Goal: Transaction & Acquisition: Purchase product/service

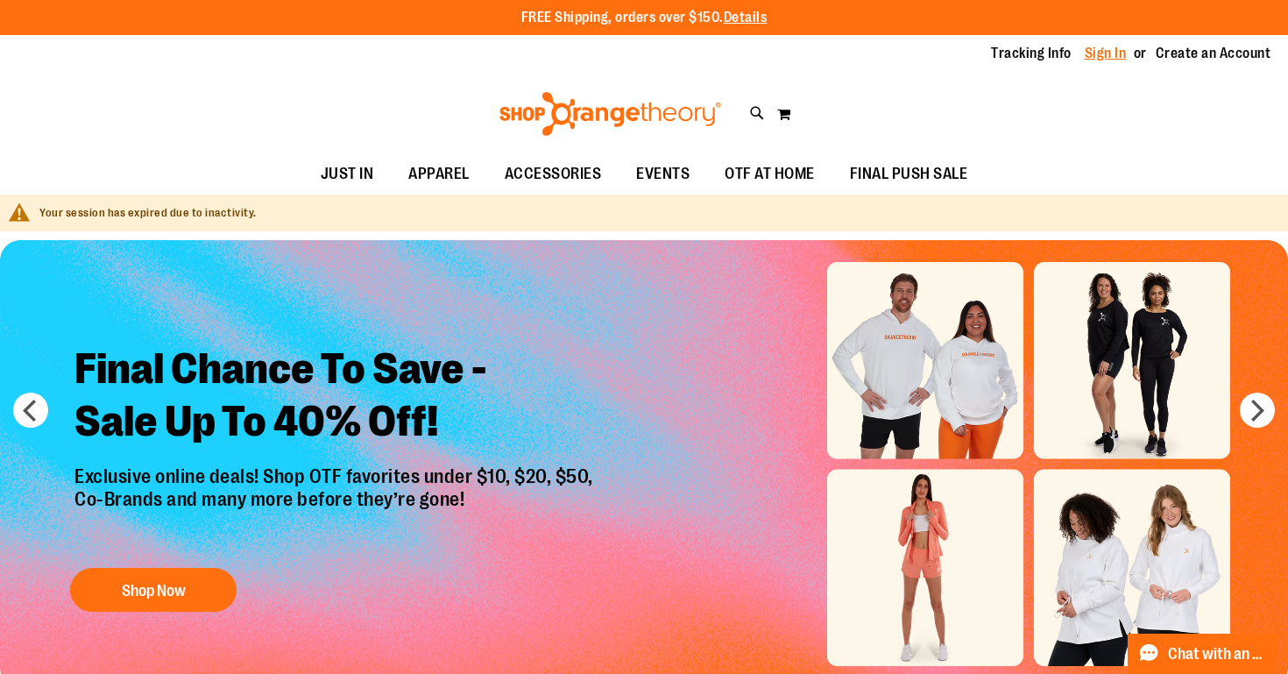
click at [1096, 53] on link "Sign In" at bounding box center [1106, 53] width 42 height 19
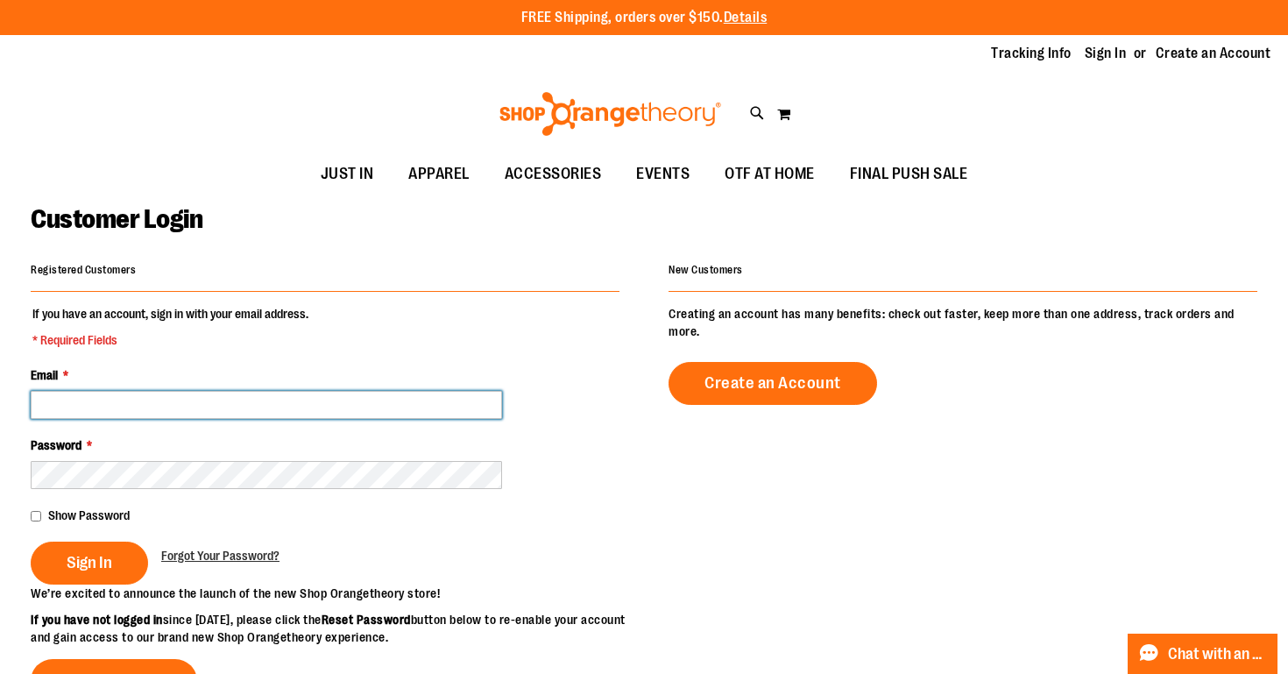
type input "**********"
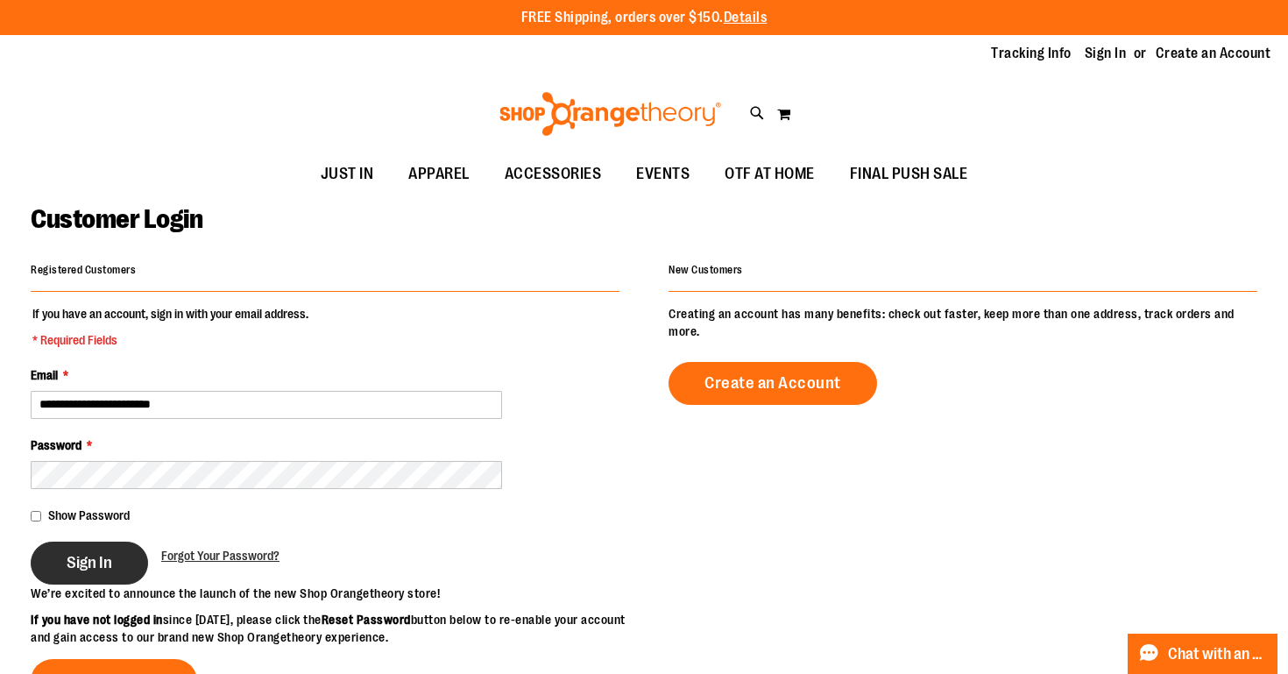
click at [90, 567] on span "Sign In" at bounding box center [90, 562] width 46 height 19
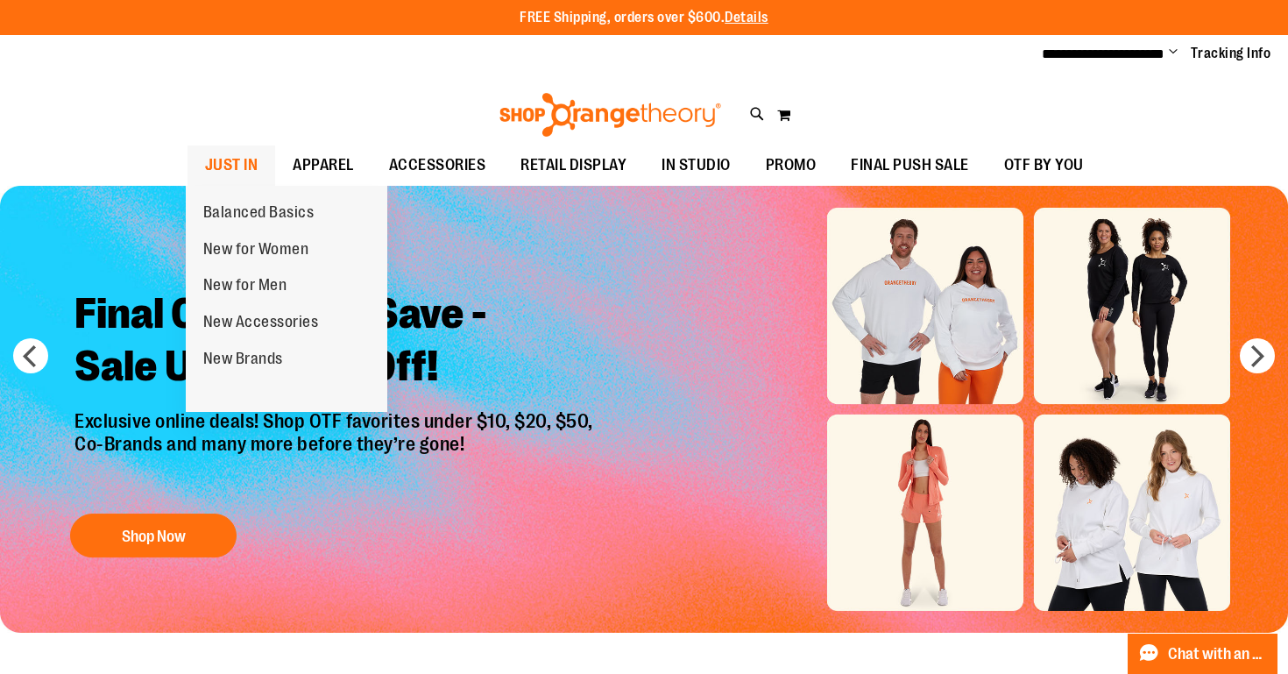
click at [251, 176] on span "JUST IN" at bounding box center [231, 164] width 53 height 39
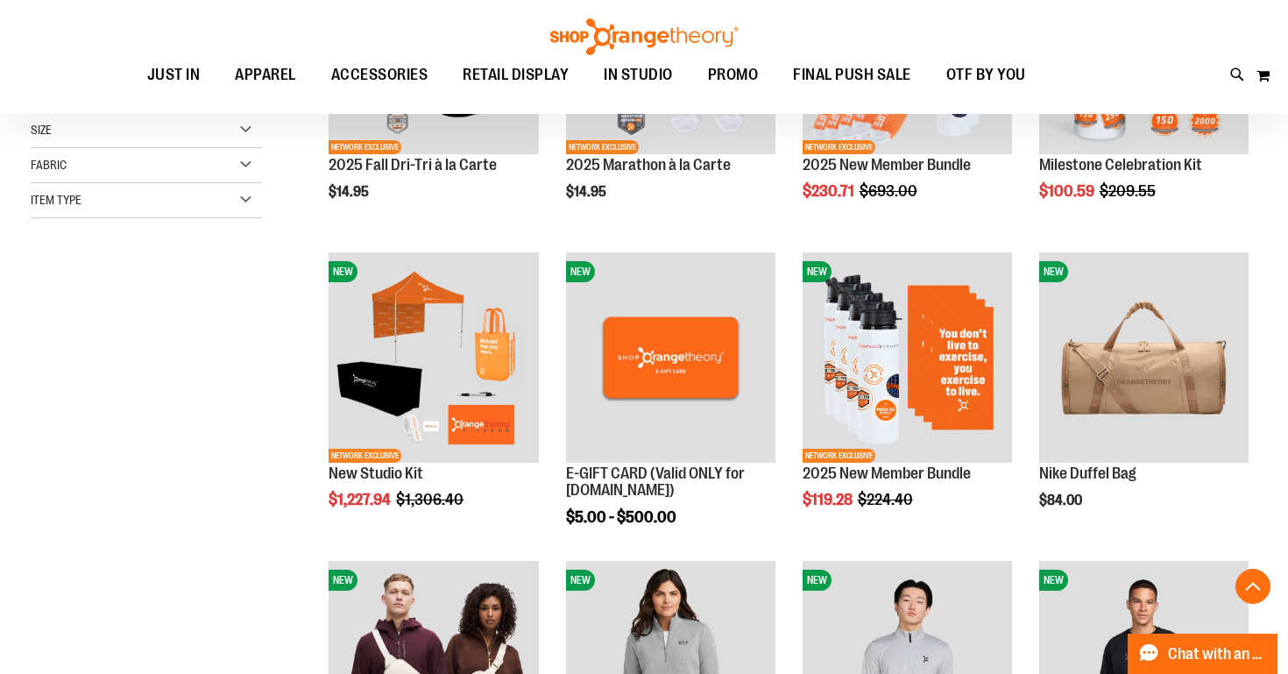
scroll to position [462, 1]
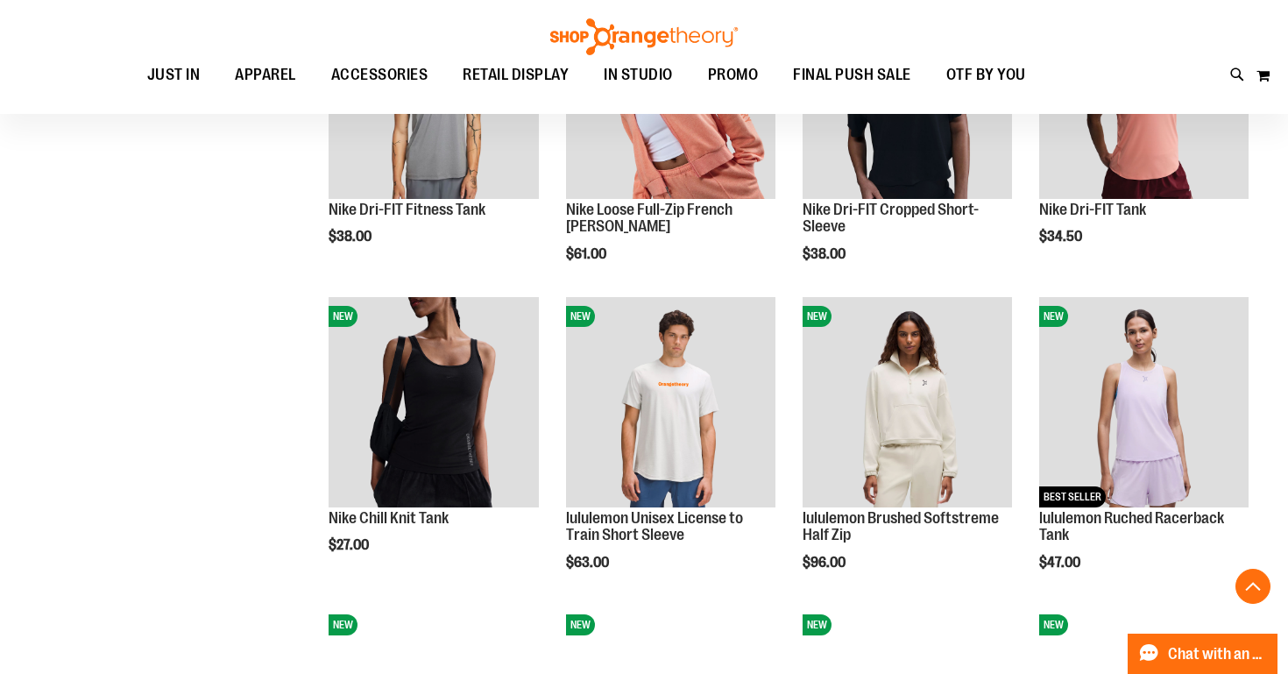
scroll to position [1290, 0]
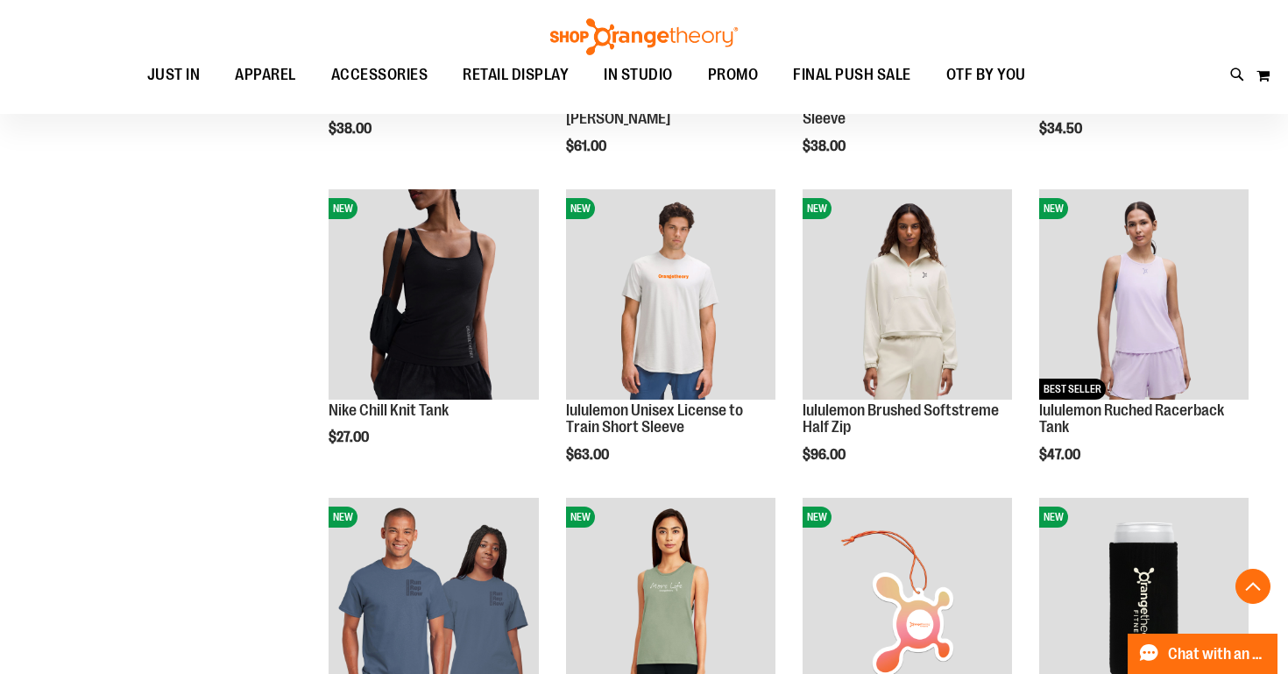
scroll to position [1393, 1]
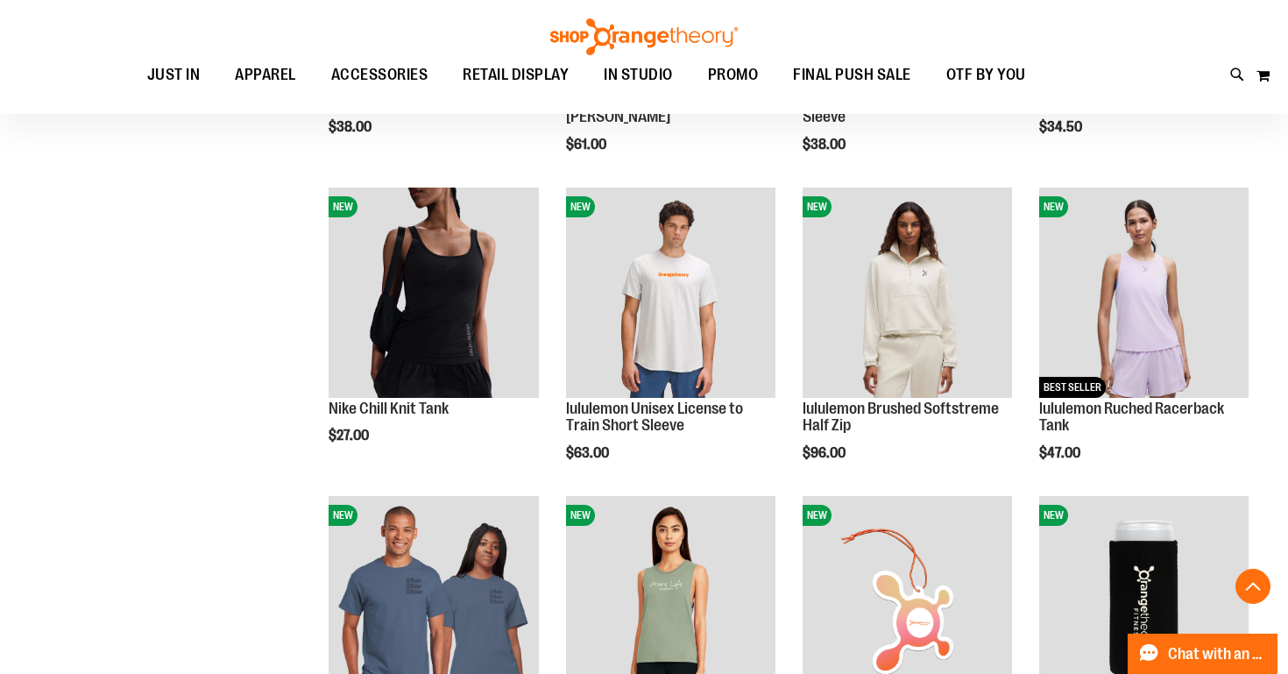
scroll to position [1393, 0]
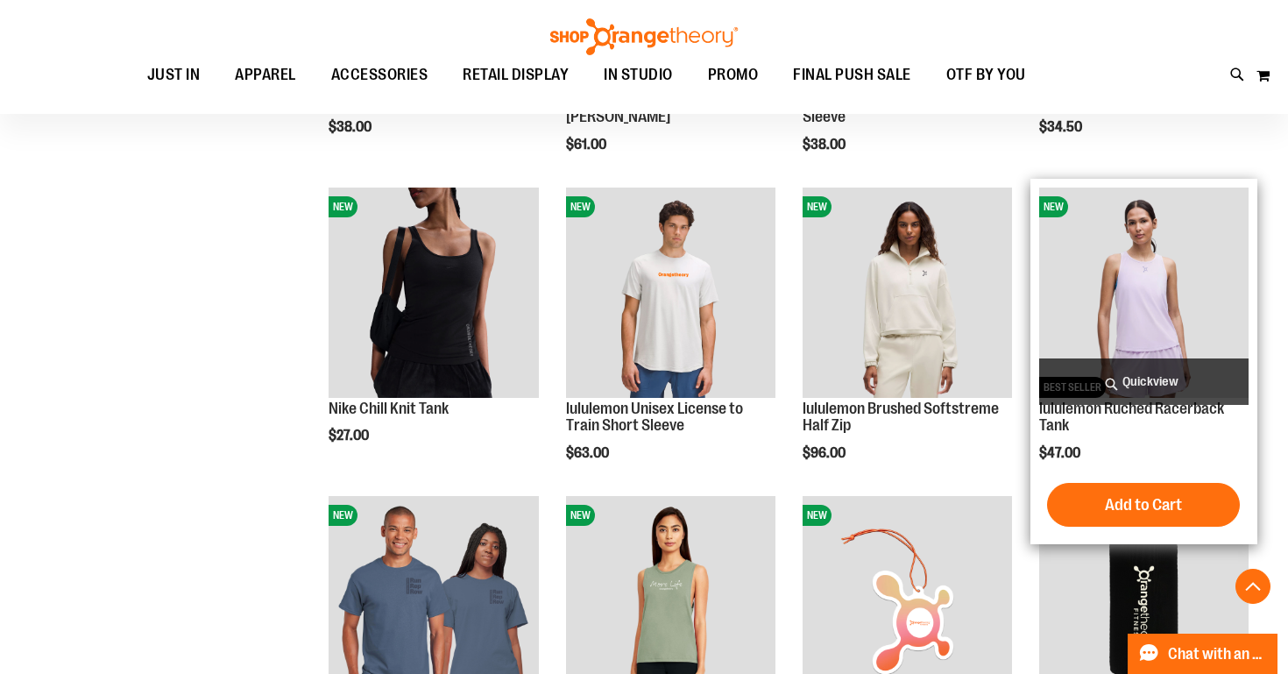
click at [1165, 377] on span "Quickview" at bounding box center [1143, 381] width 209 height 46
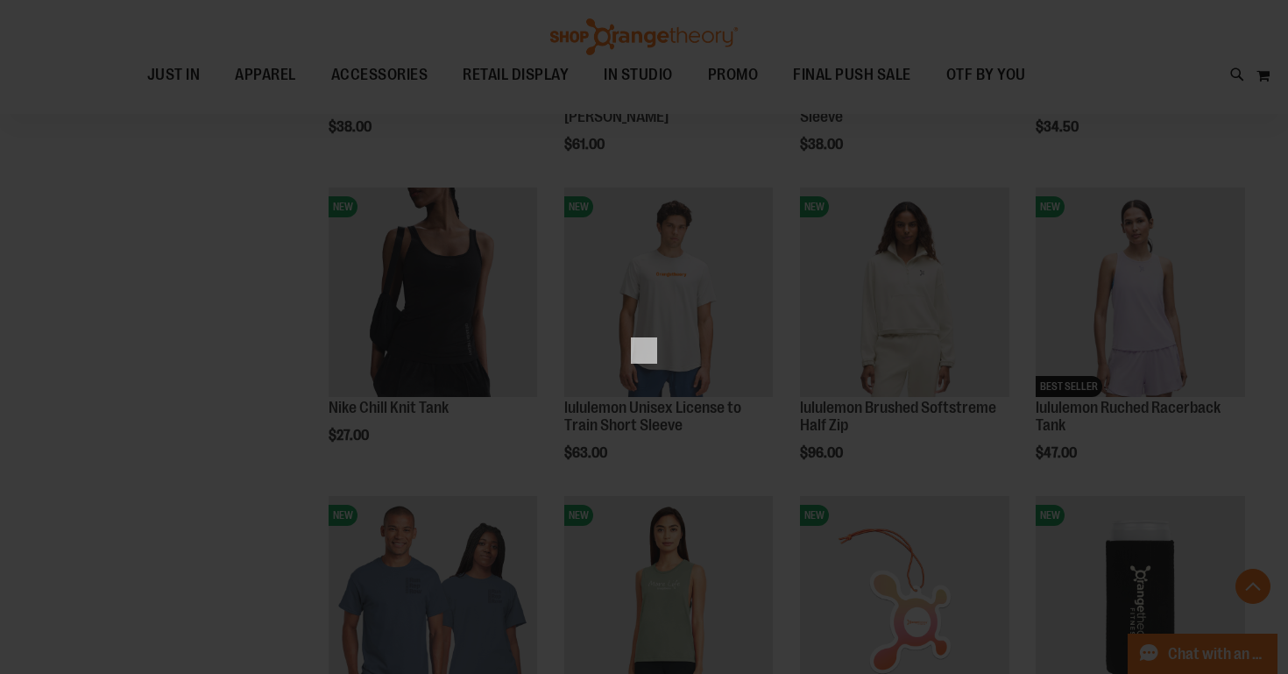
scroll to position [0, 0]
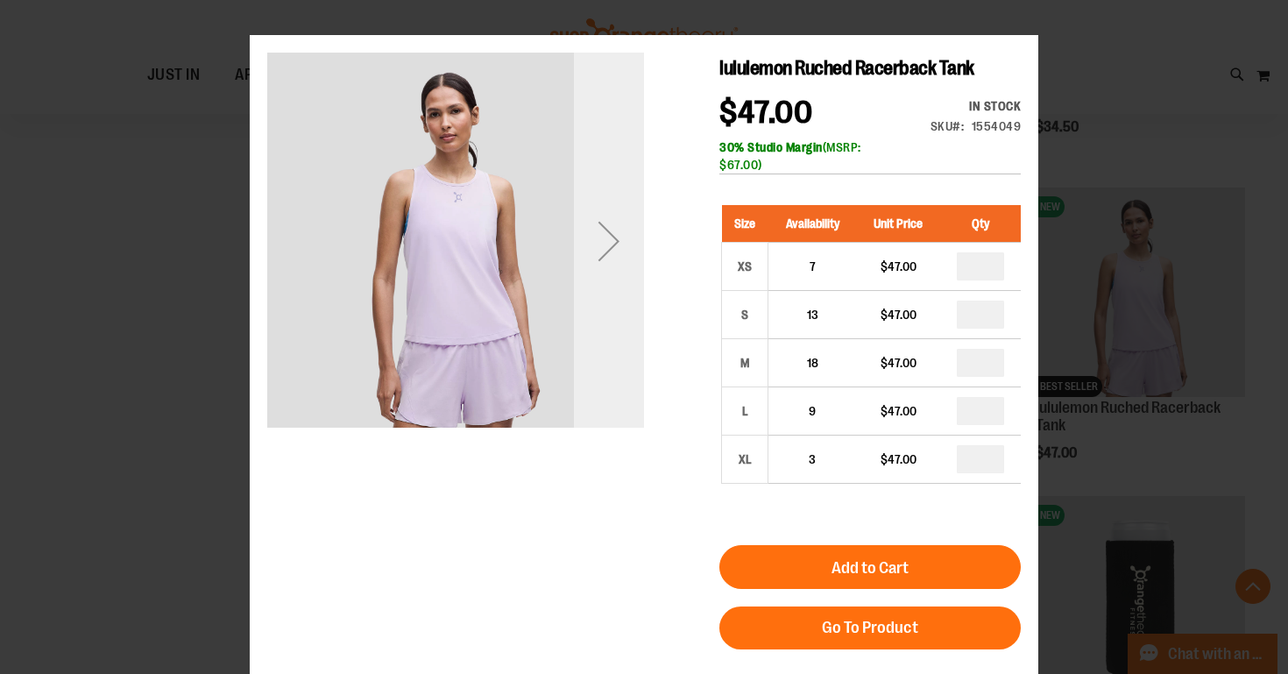
click at [620, 242] on div "Next" at bounding box center [609, 241] width 70 height 70
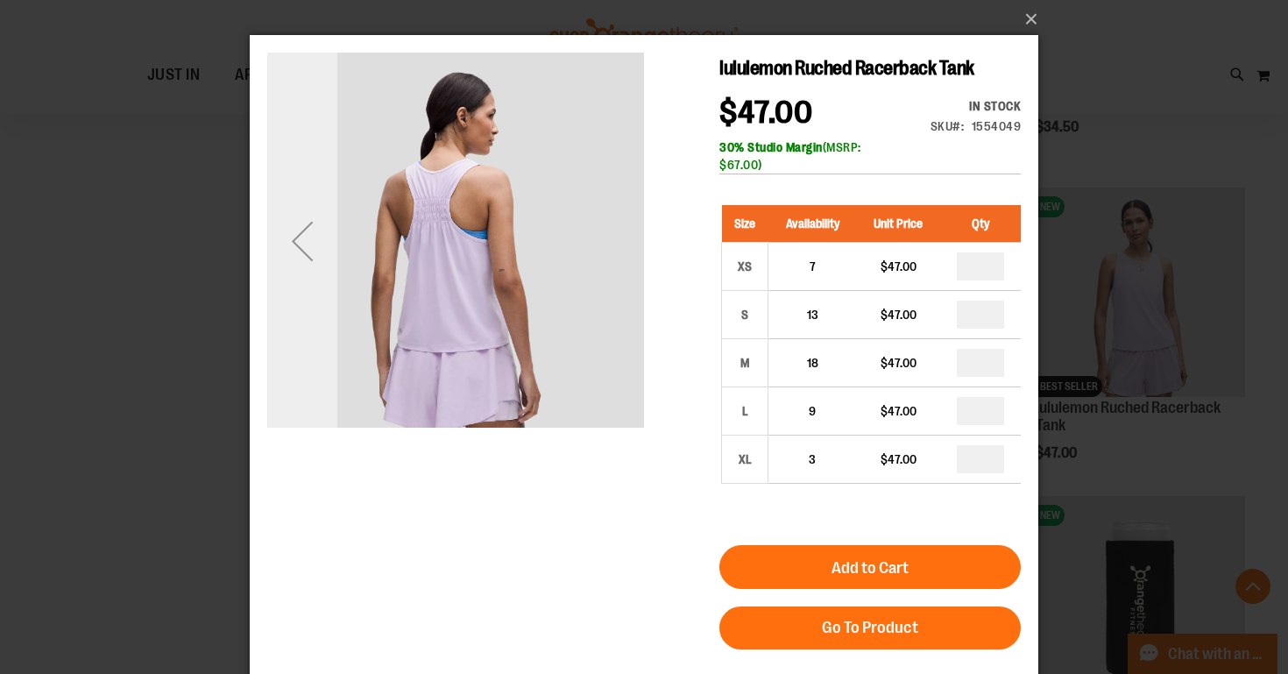
click at [320, 232] on div "Previous" at bounding box center [302, 241] width 70 height 70
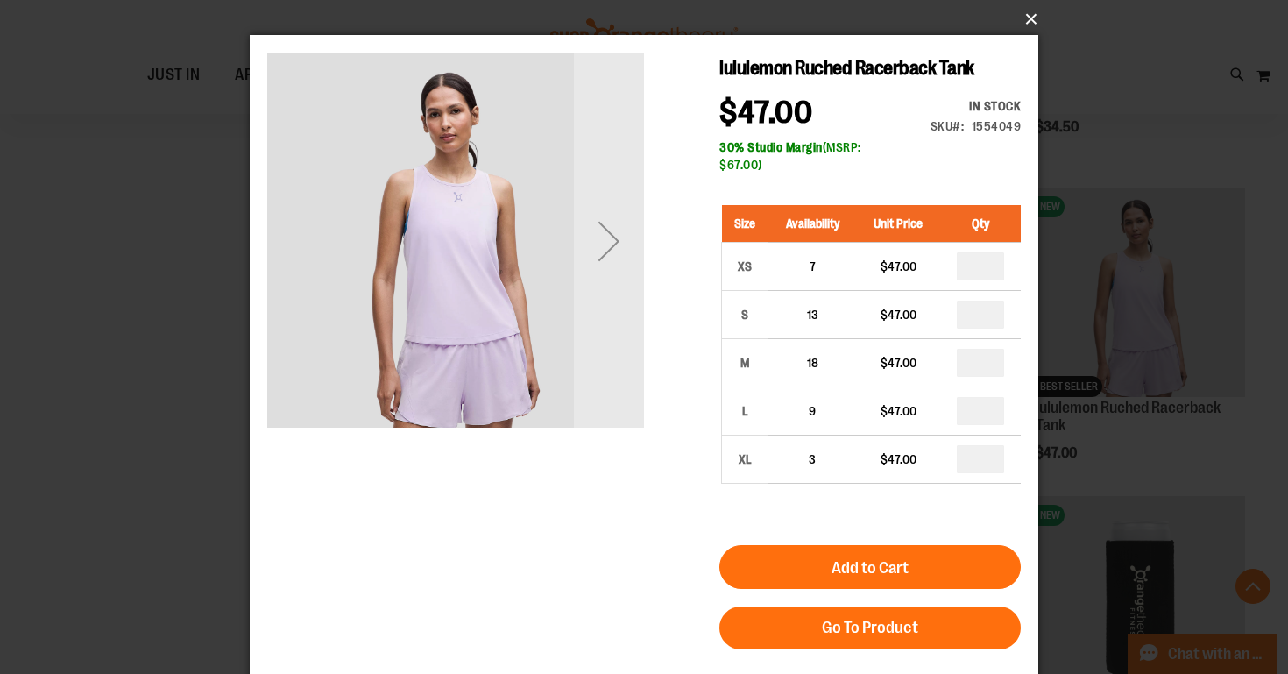
click at [1035, 19] on button "×" at bounding box center [649, 19] width 788 height 39
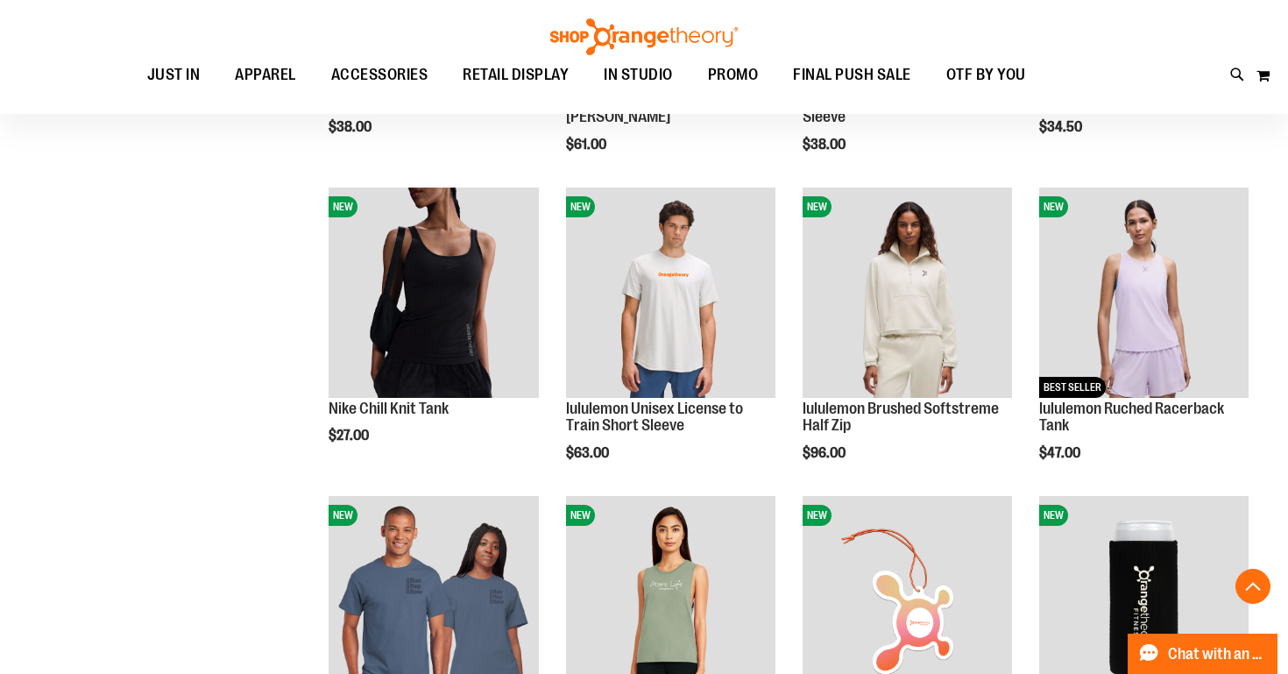
scroll to position [1651, 0]
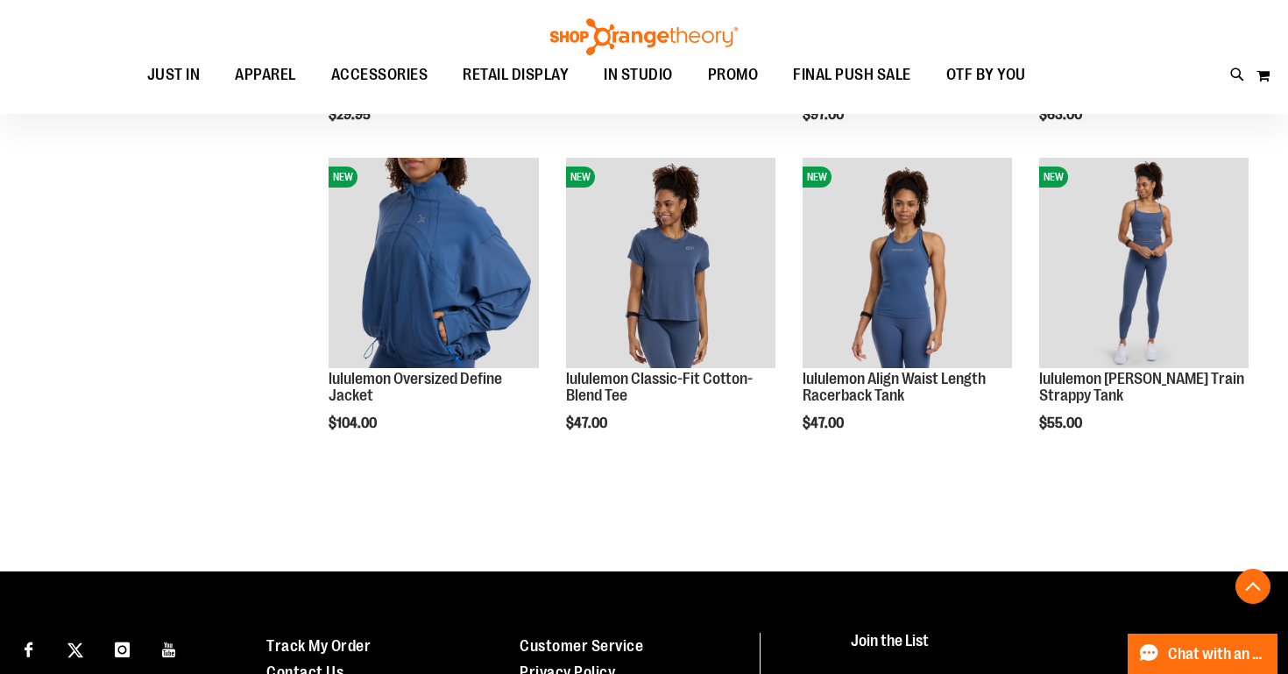
scroll to position [2663, 0]
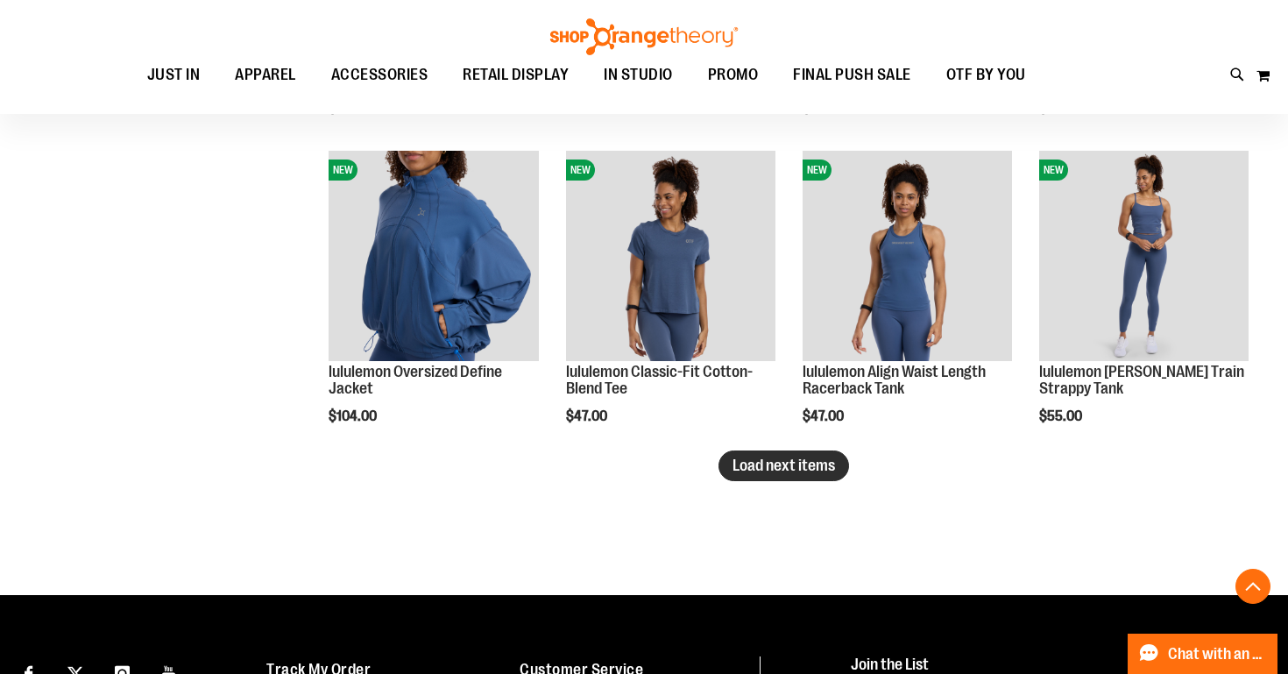
click at [764, 466] on span "Load next items" at bounding box center [783, 465] width 102 height 18
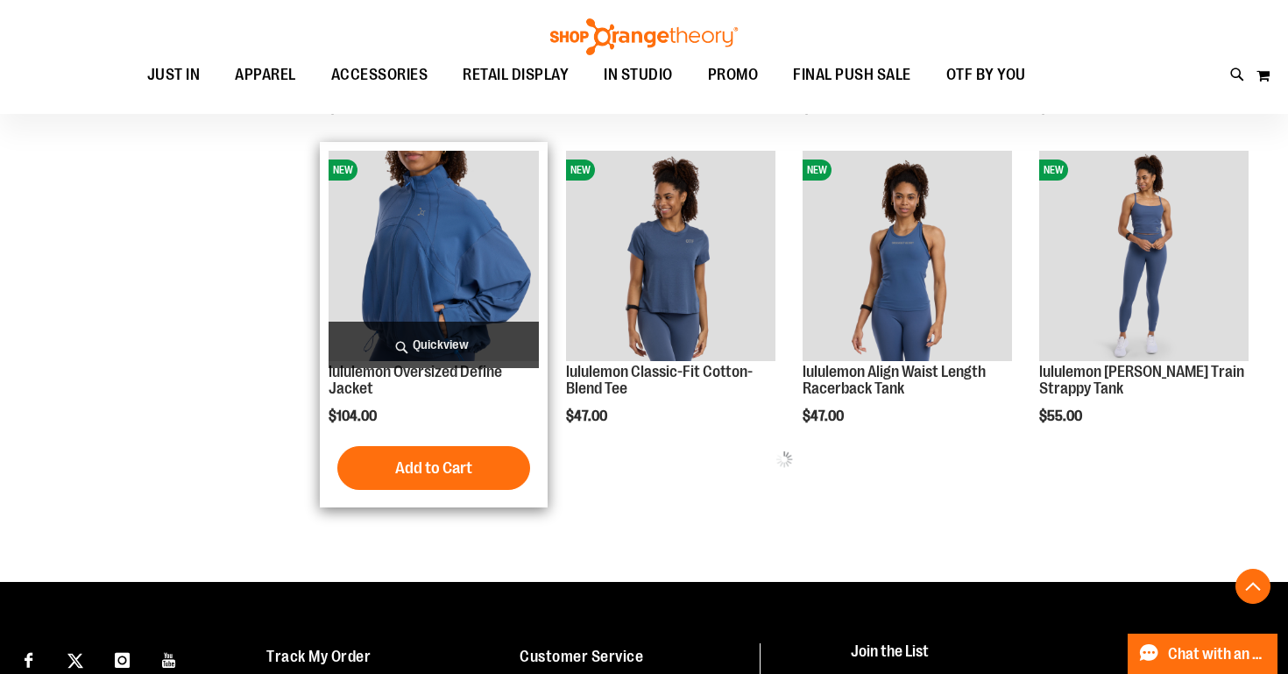
click at [435, 341] on span "Quickview" at bounding box center [433, 345] width 209 height 46
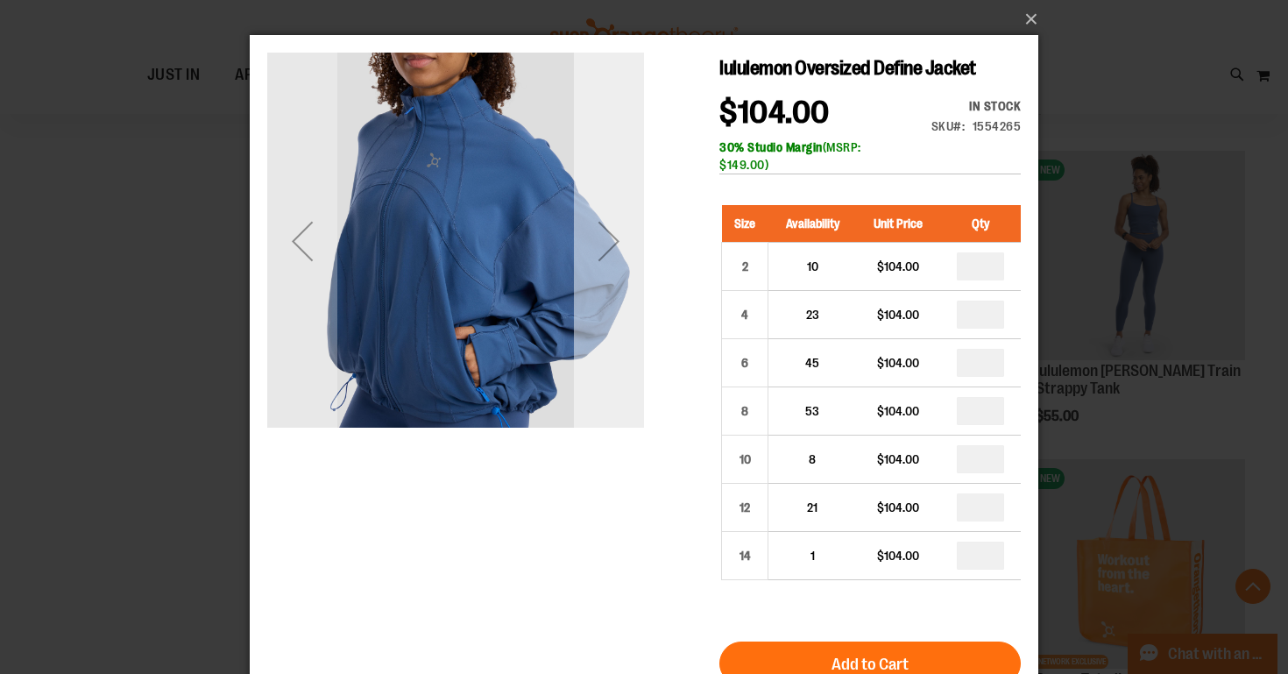
click at [611, 265] on div "Next" at bounding box center [609, 241] width 70 height 70
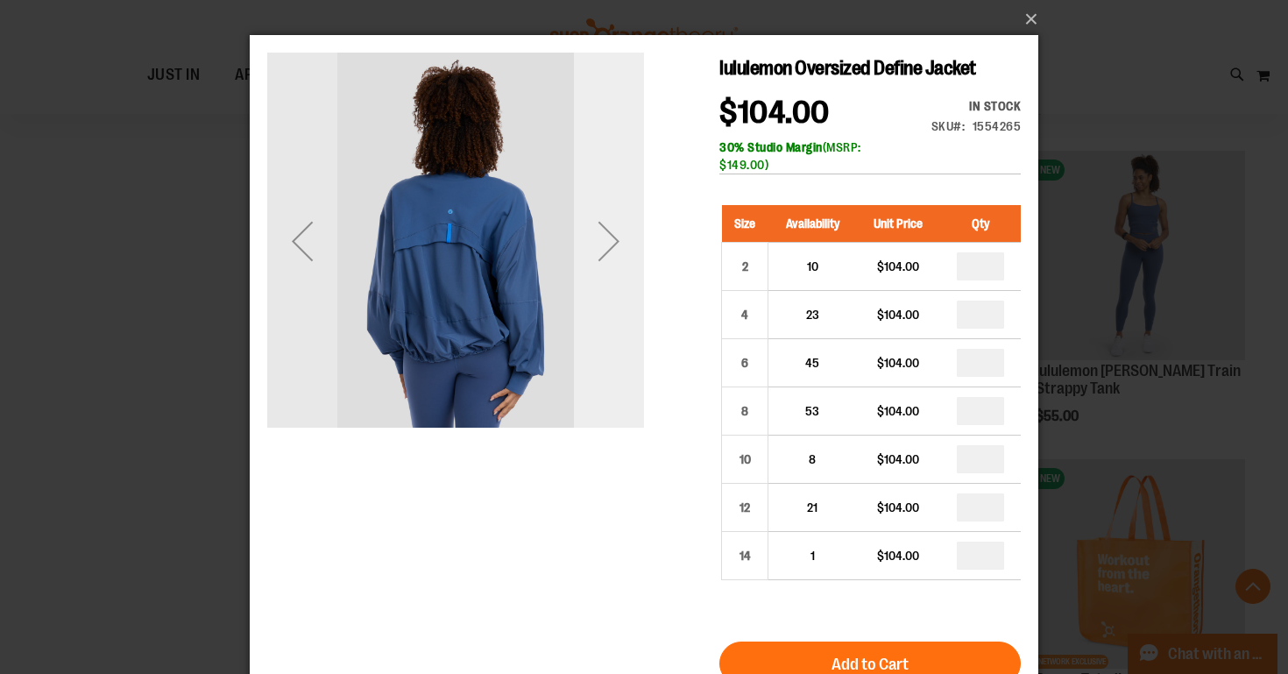
click at [604, 261] on div "Next" at bounding box center [609, 241] width 70 height 70
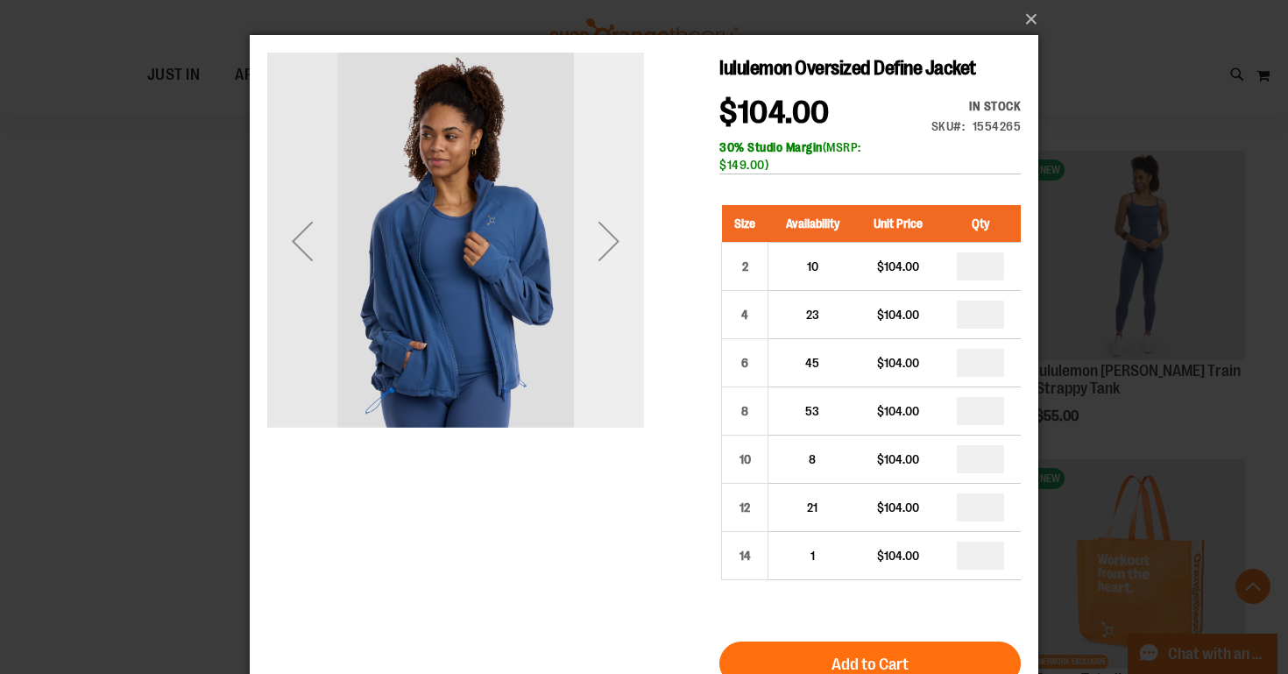
click at [604, 261] on div "Next" at bounding box center [609, 241] width 70 height 70
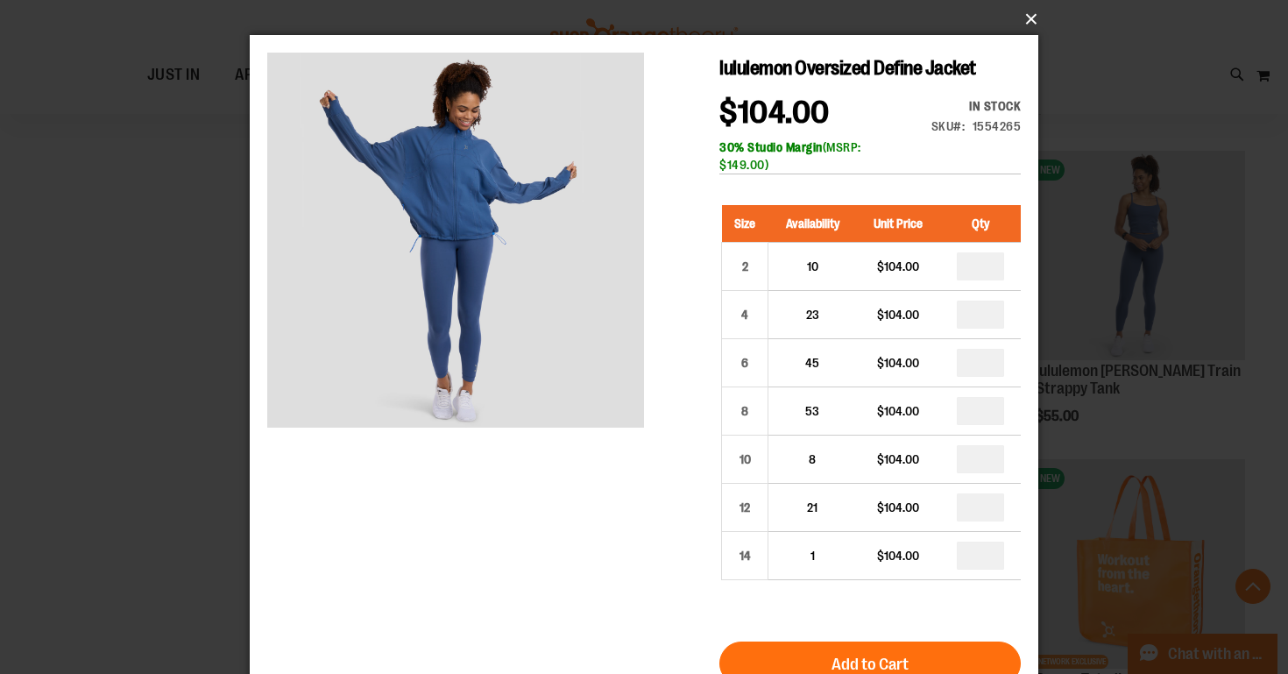
click at [1022, 25] on button "×" at bounding box center [649, 19] width 788 height 39
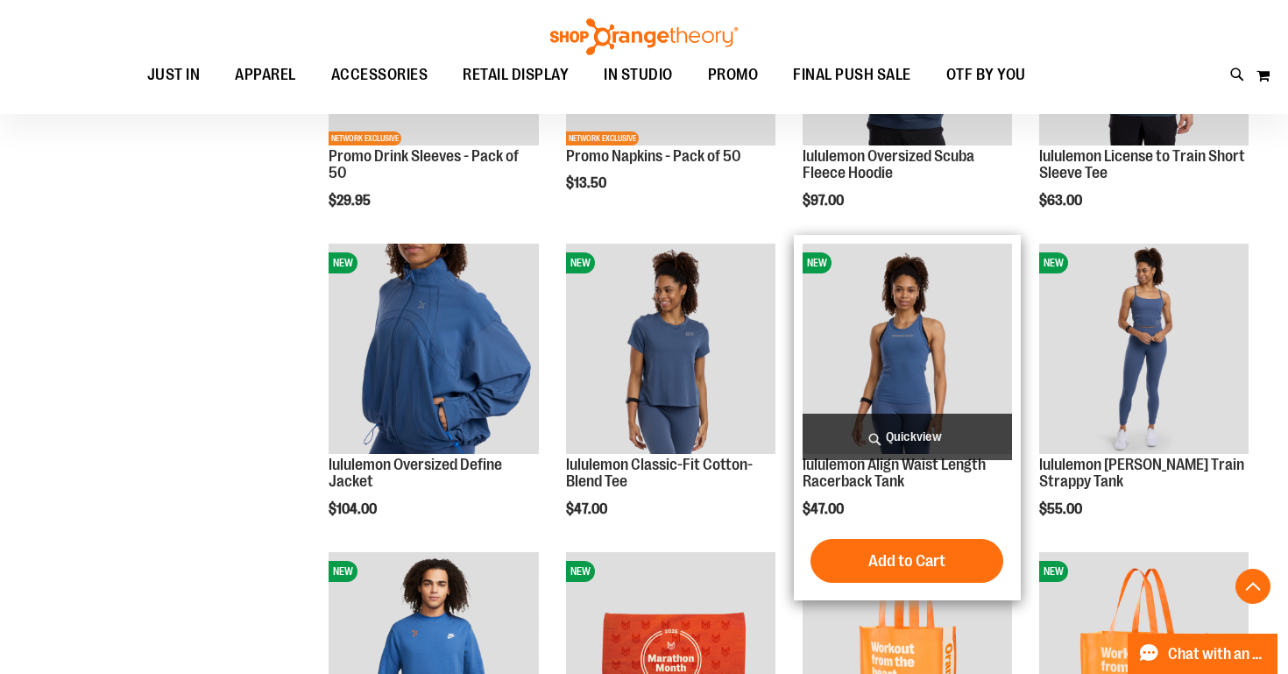
scroll to position [2560, 0]
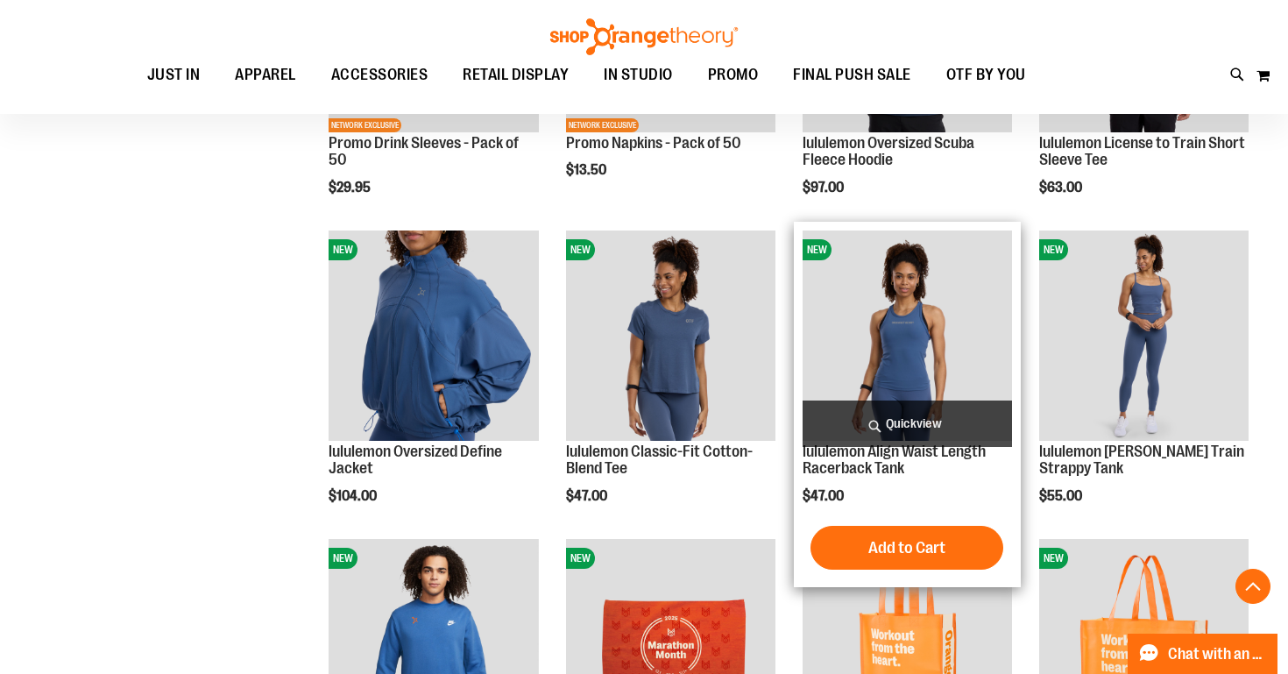
scroll to position [2584, 0]
click at [924, 414] on span "Quickview" at bounding box center [906, 422] width 209 height 46
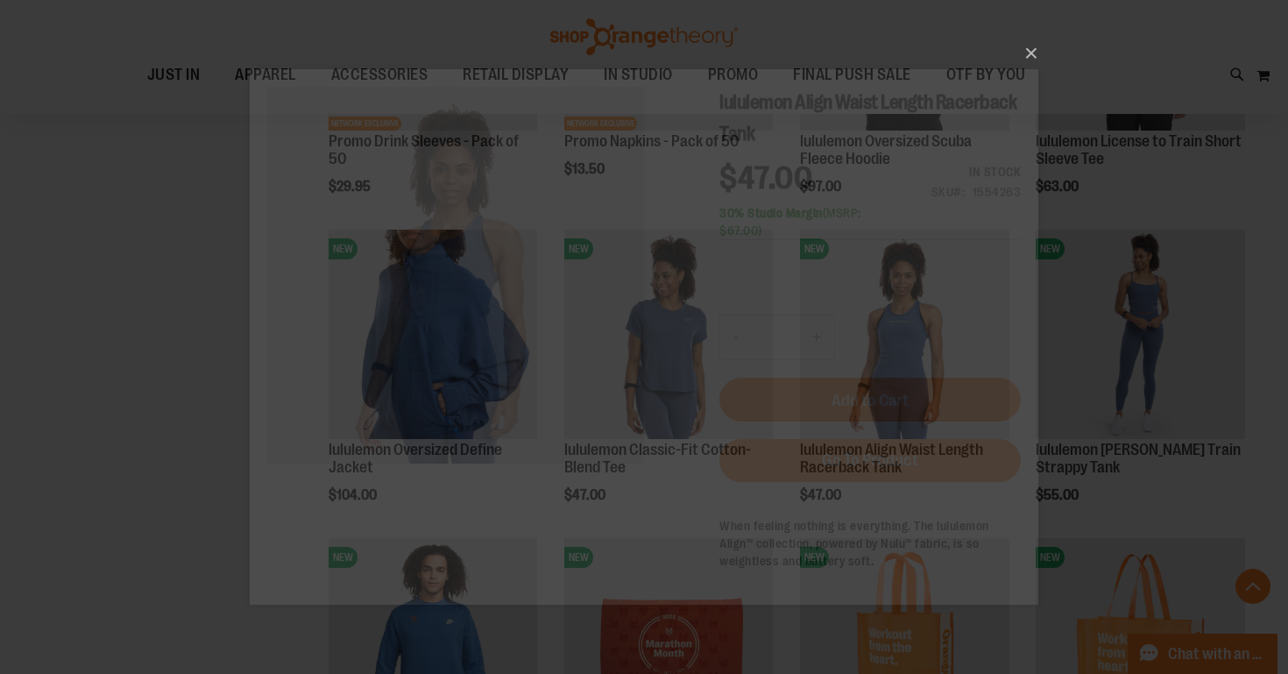
scroll to position [0, 0]
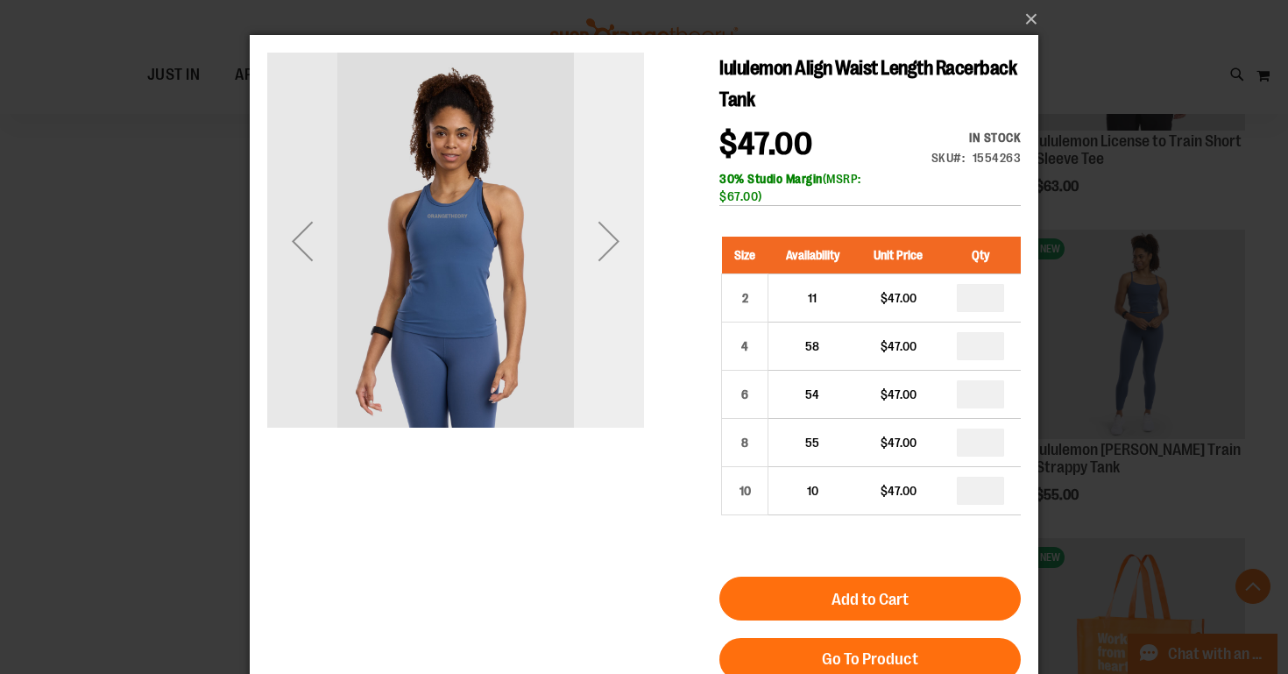
click at [603, 292] on div "Next" at bounding box center [609, 241] width 70 height 377
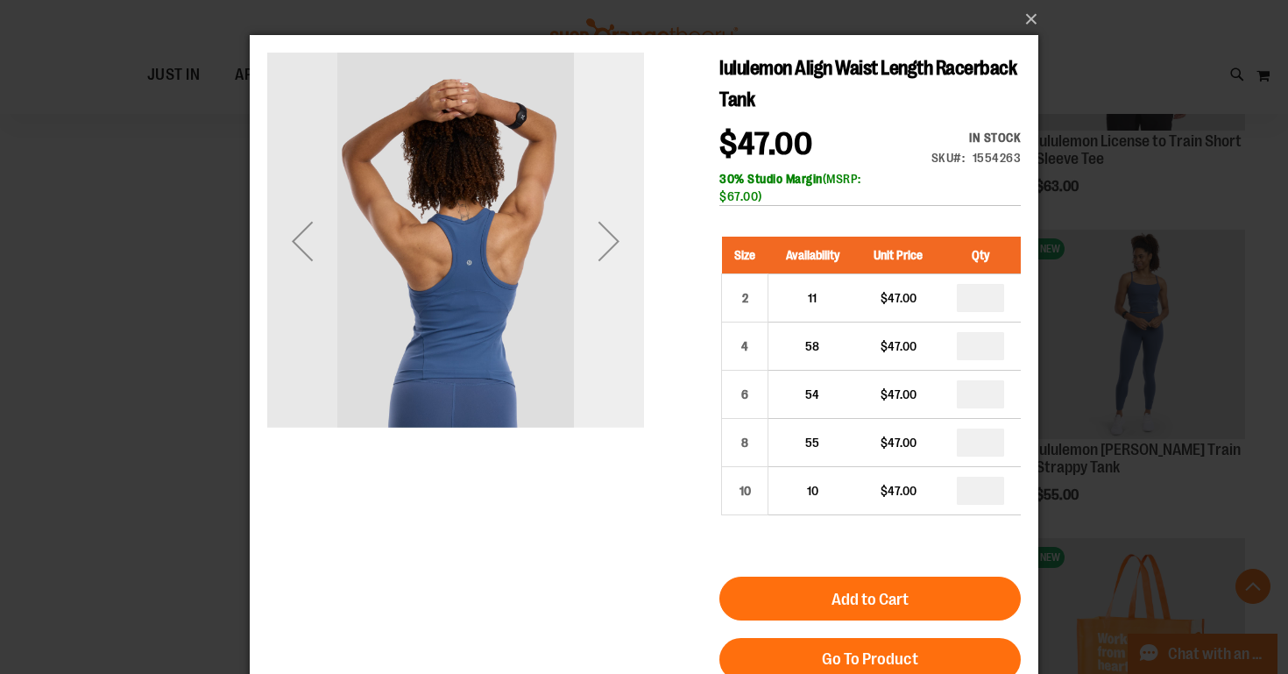
click at [603, 292] on div "Next" at bounding box center [609, 241] width 70 height 377
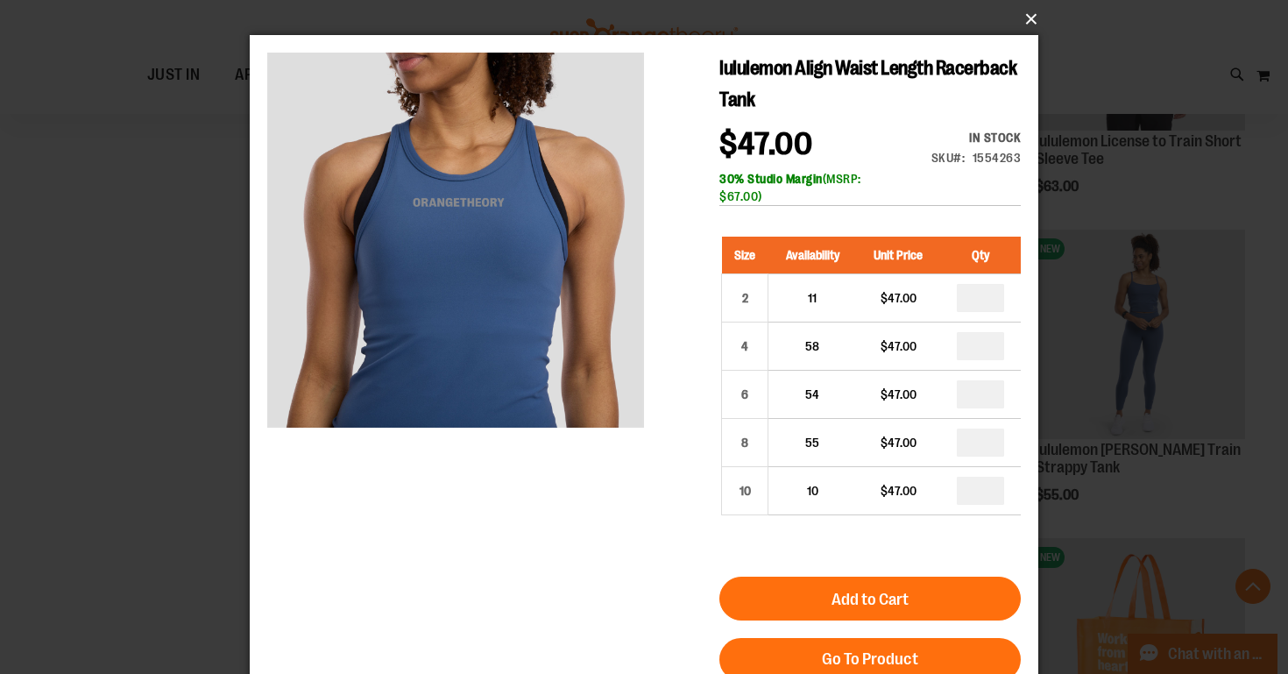
click at [1027, 24] on button "×" at bounding box center [649, 19] width 788 height 39
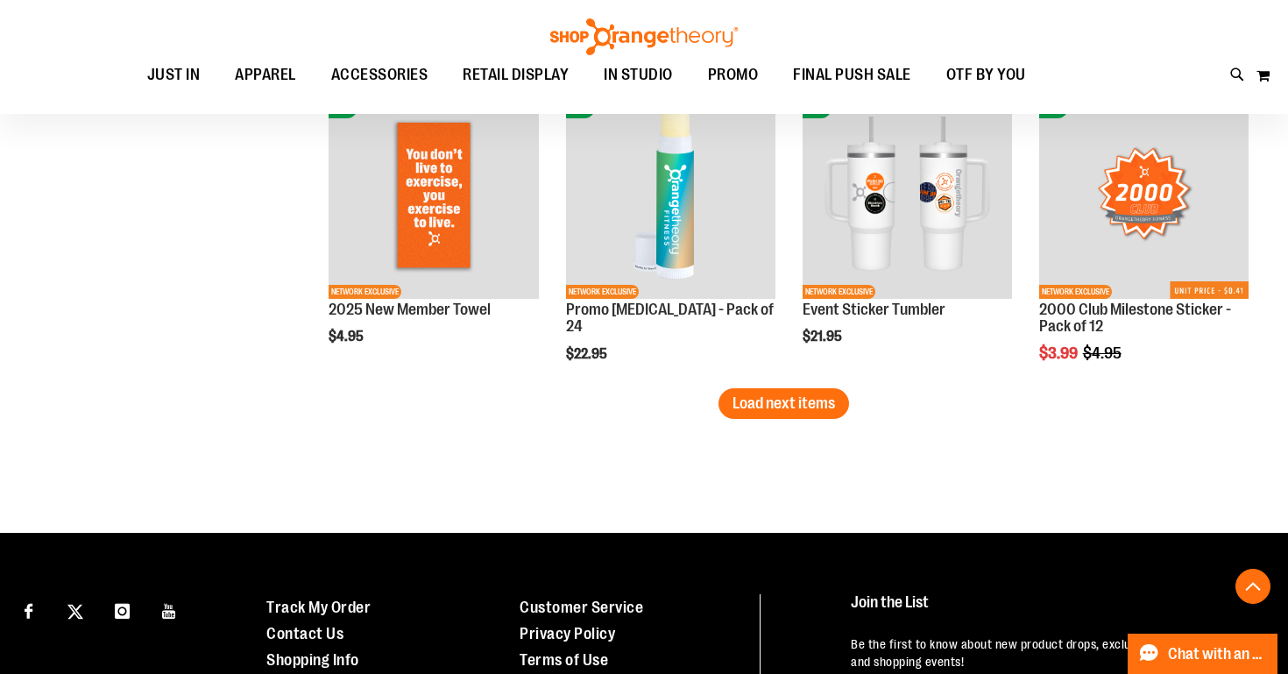
scroll to position [3658, 0]
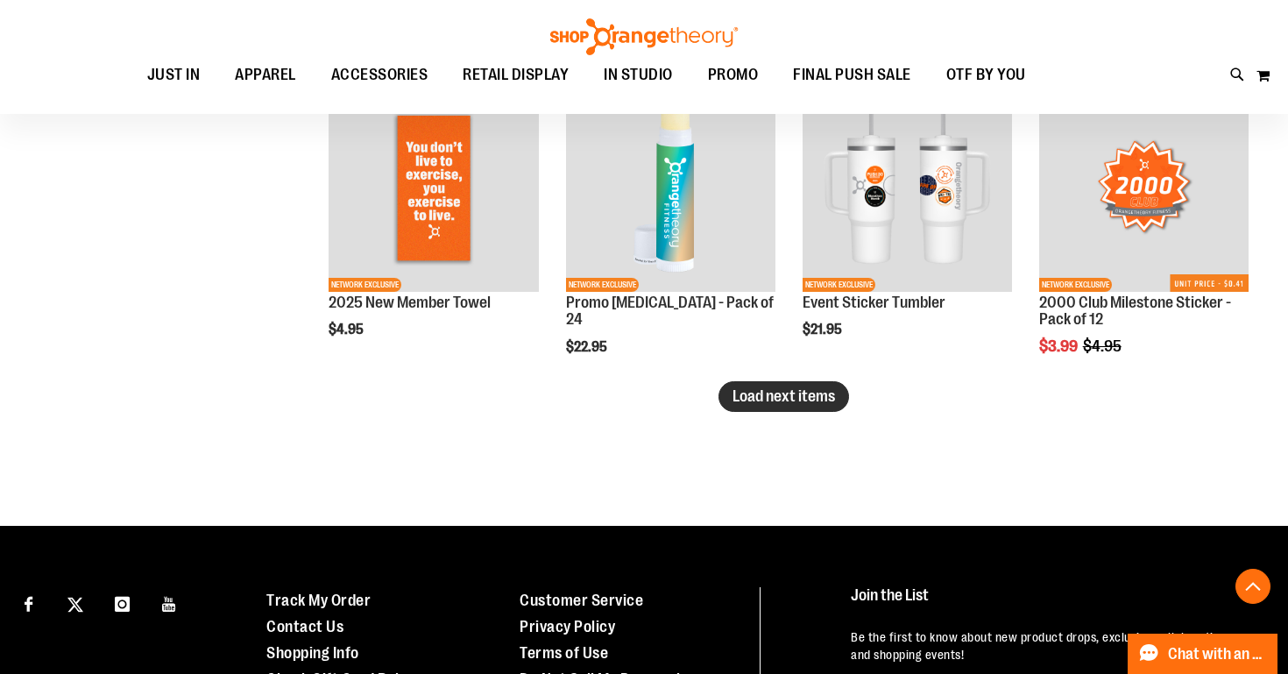
click at [784, 394] on span "Load next items" at bounding box center [783, 396] width 102 height 18
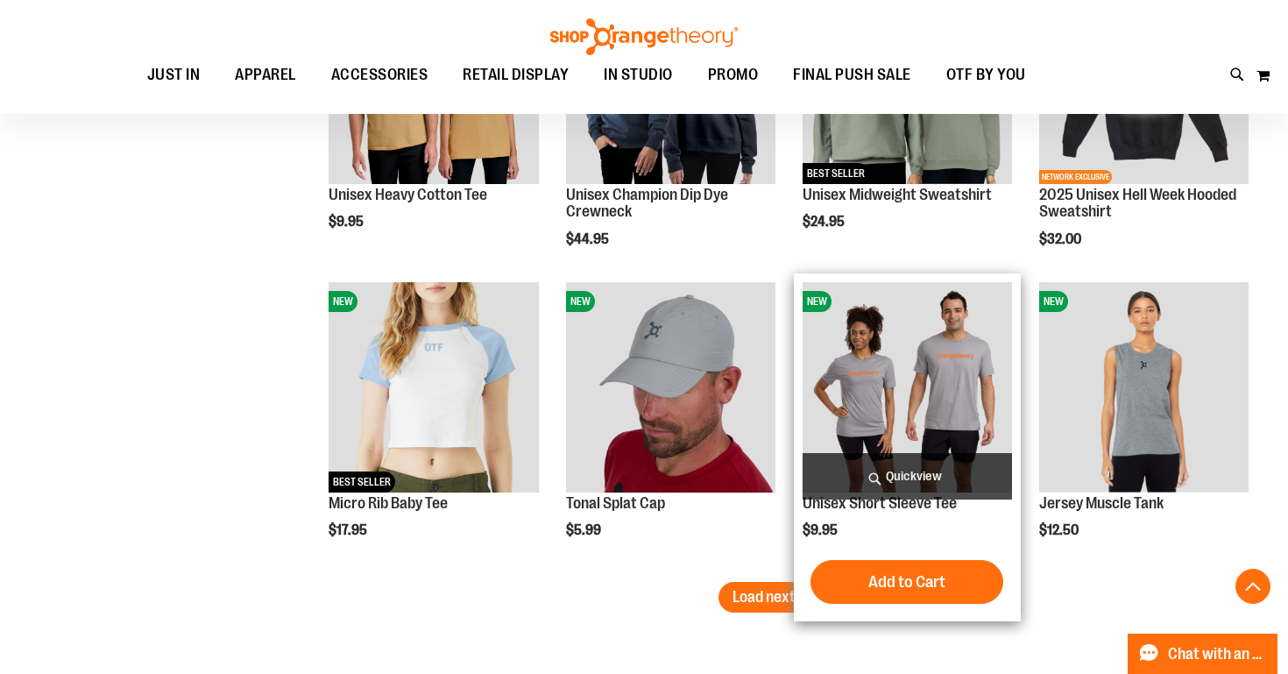
scroll to position [4384, 0]
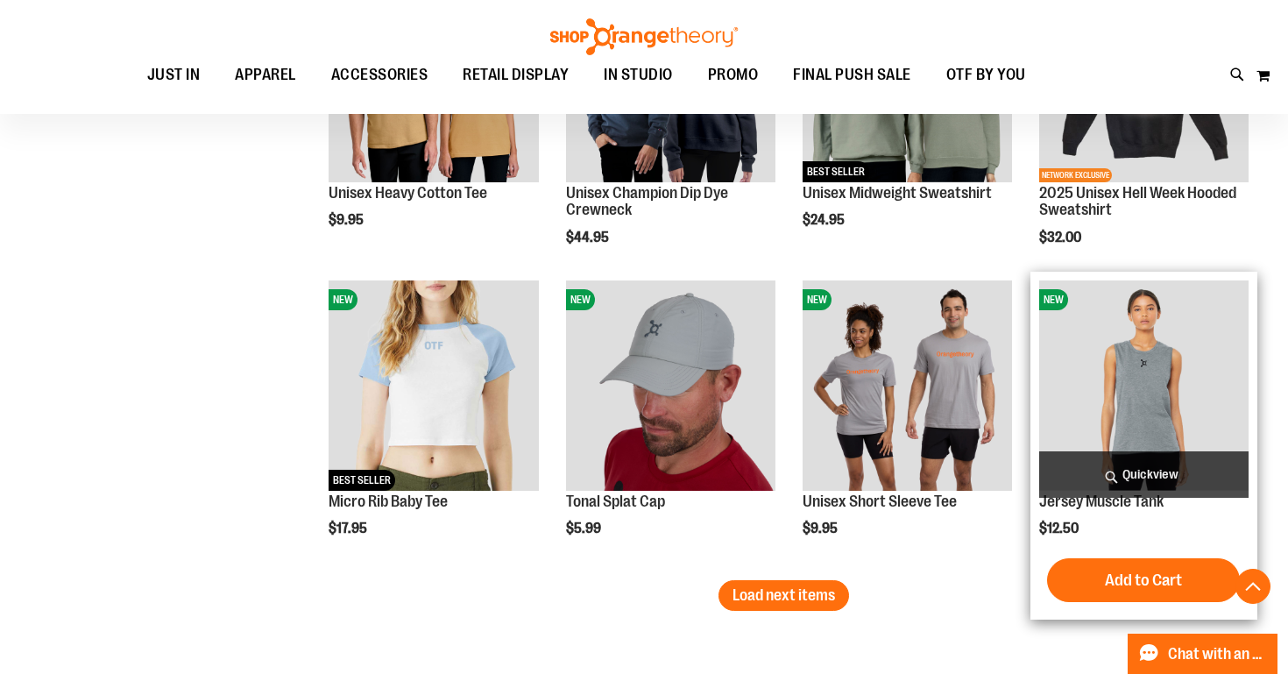
click at [1164, 471] on span "Quickview" at bounding box center [1143, 474] width 209 height 46
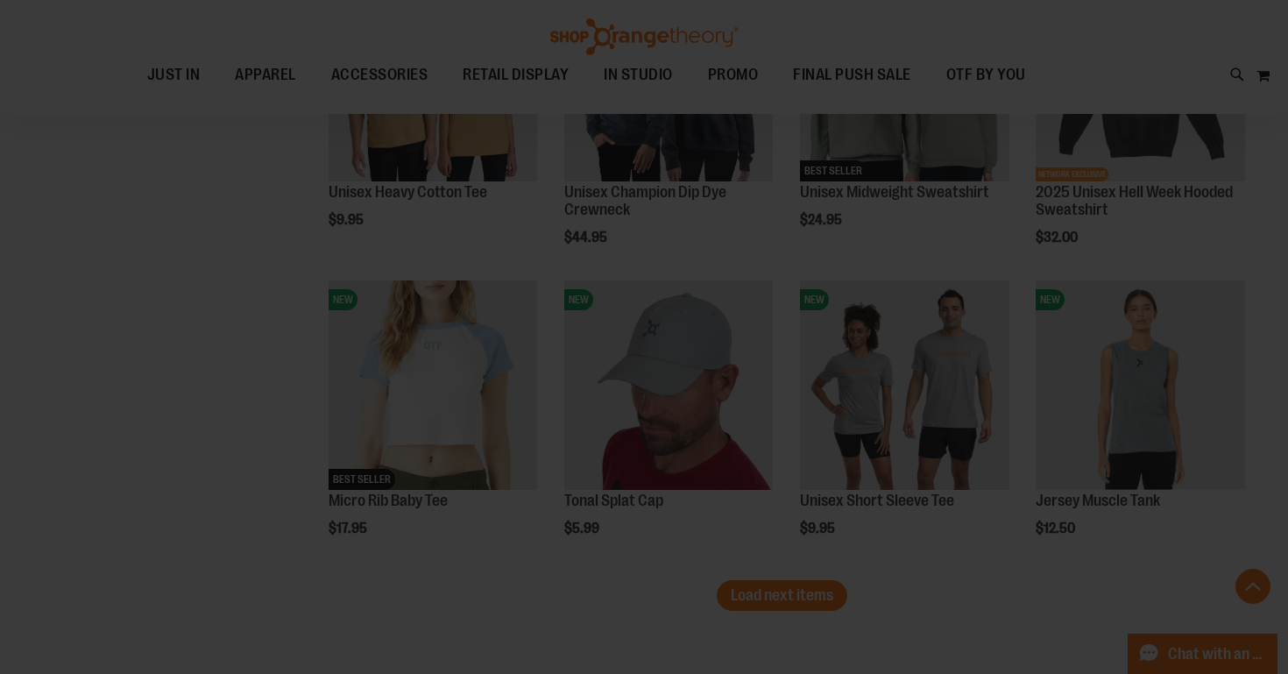
scroll to position [0, 0]
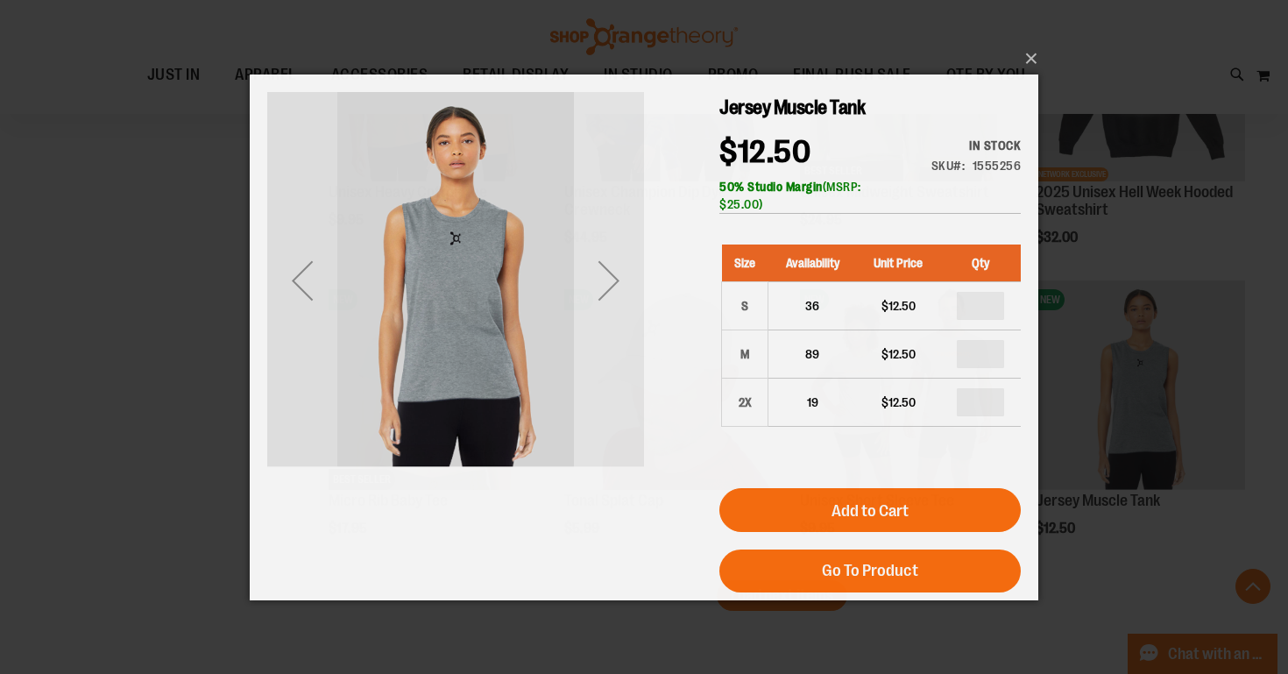
click at [602, 299] on div "Next" at bounding box center [609, 279] width 70 height 70
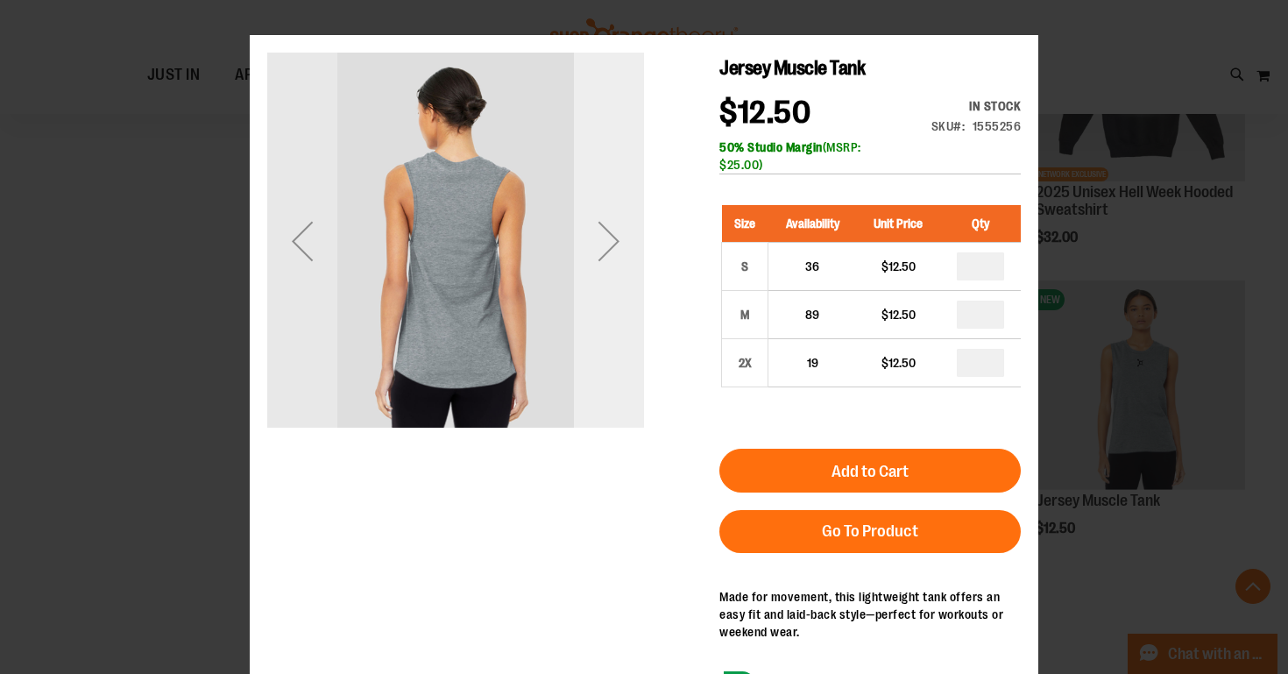
click at [604, 299] on div "Next" at bounding box center [609, 241] width 70 height 377
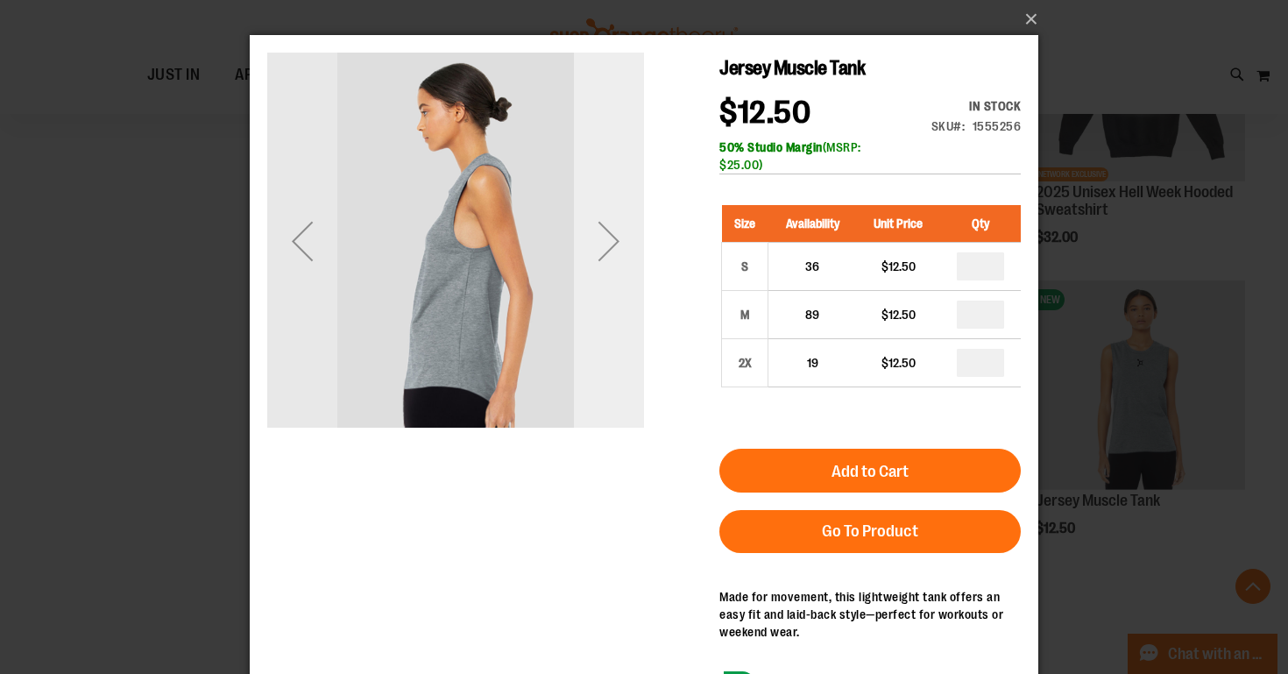
click at [604, 299] on div "Next" at bounding box center [609, 241] width 70 height 377
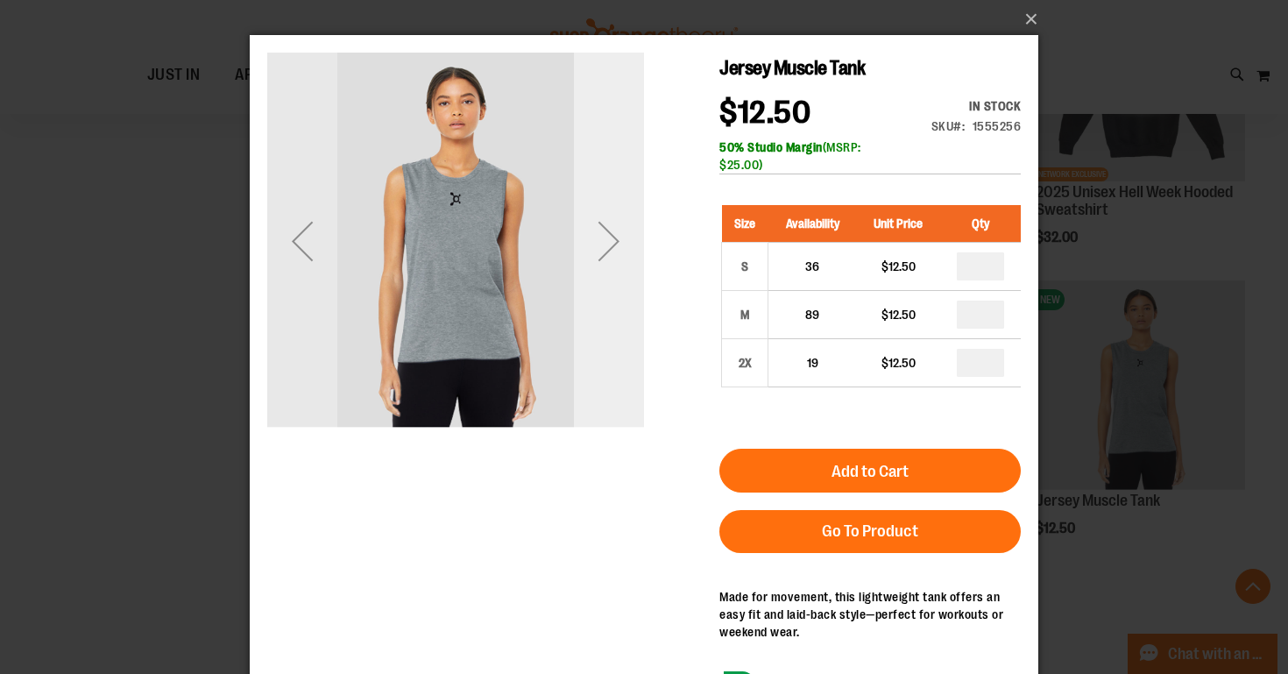
click at [604, 299] on div "Next" at bounding box center [609, 241] width 70 height 377
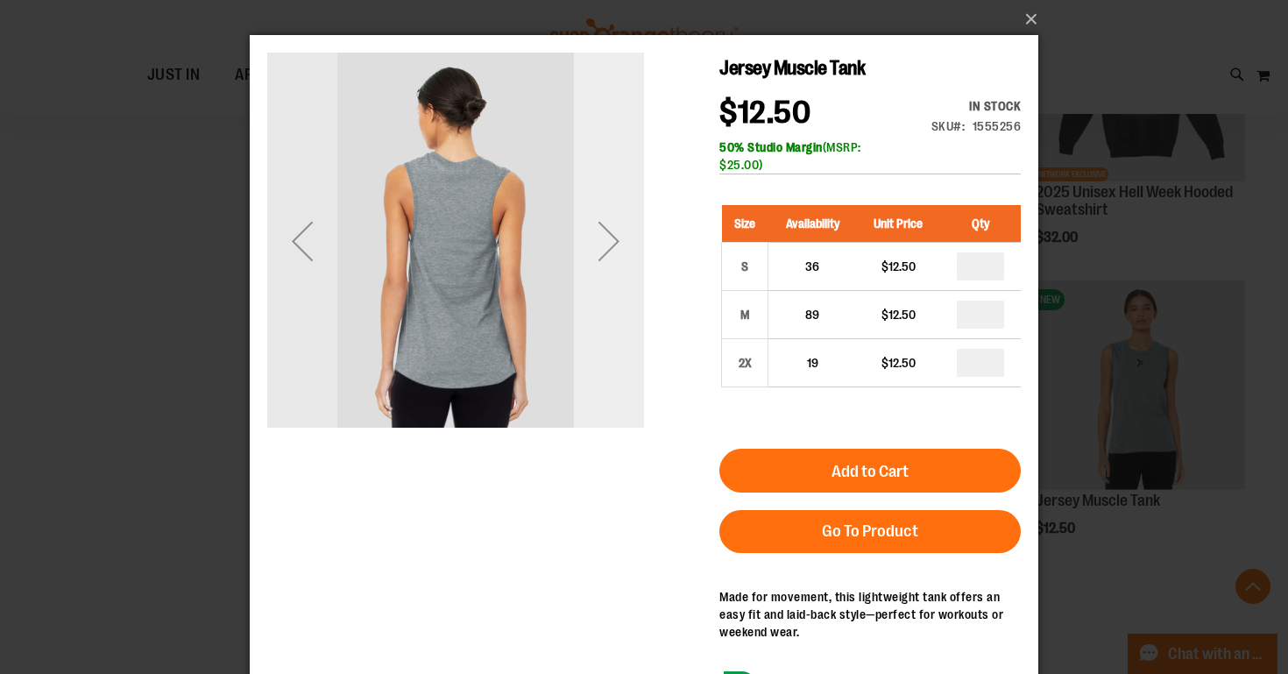
click at [604, 299] on div "Next" at bounding box center [609, 241] width 70 height 377
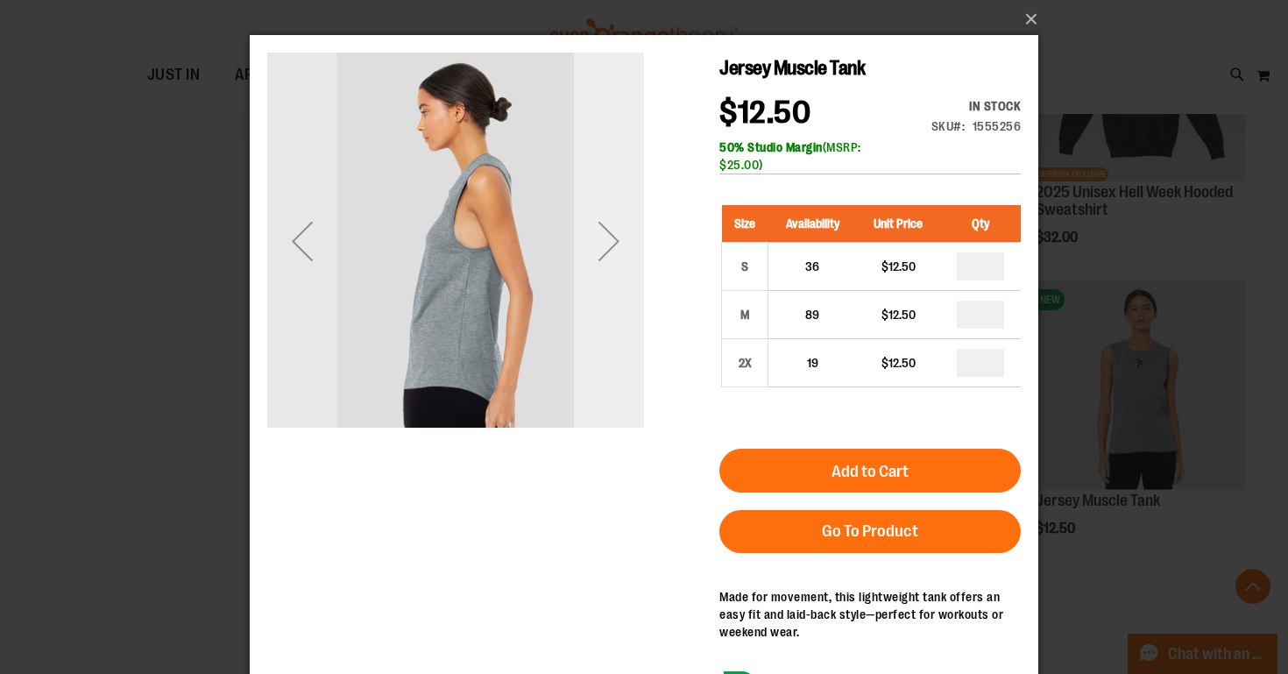
click at [604, 299] on div "Next" at bounding box center [609, 241] width 70 height 377
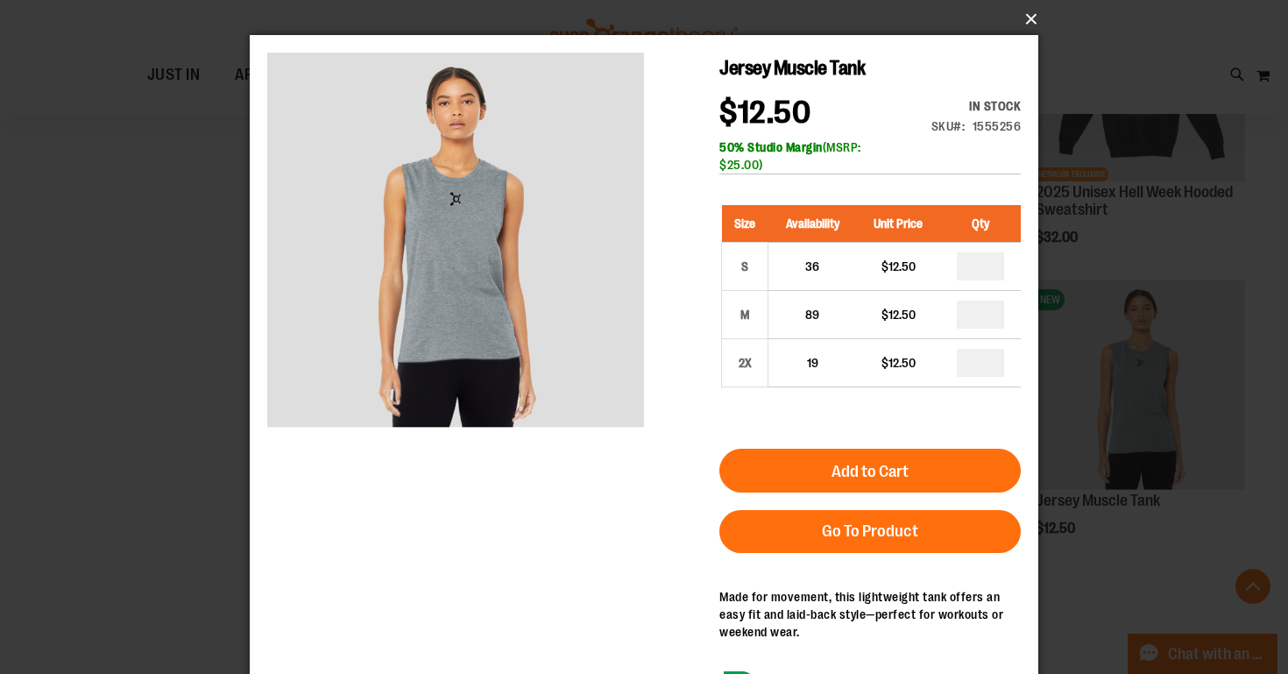
click at [1029, 20] on button "×" at bounding box center [649, 19] width 788 height 39
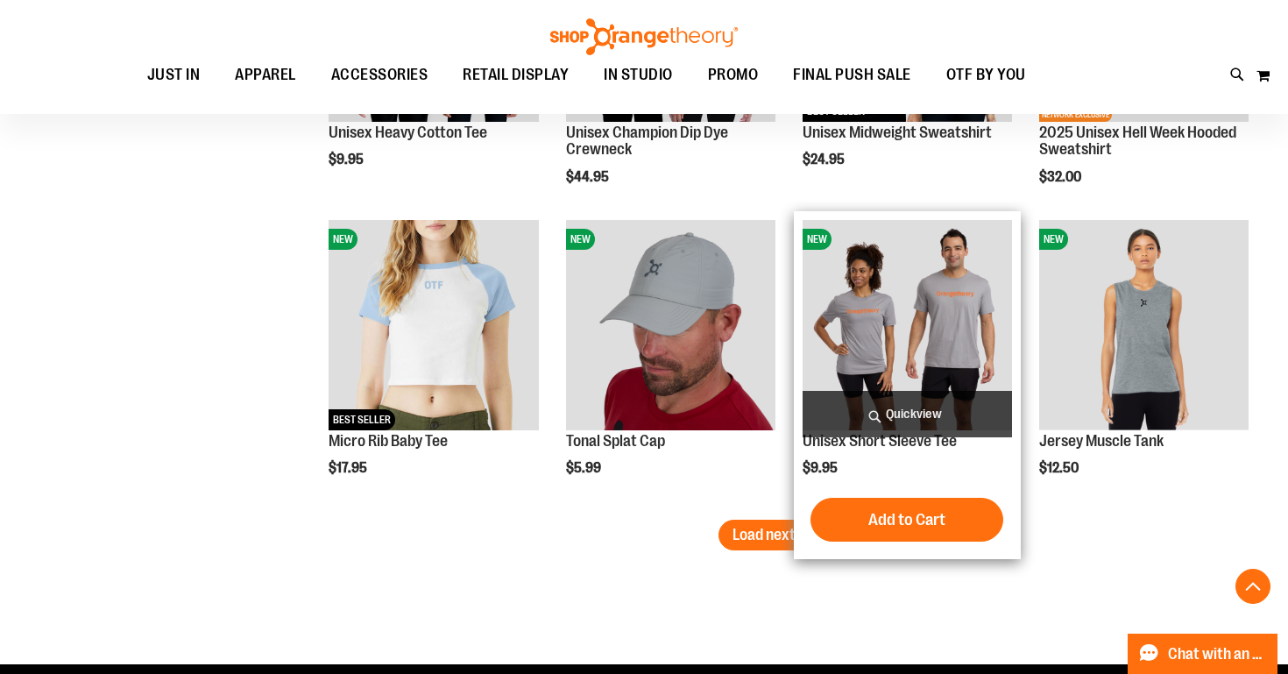
scroll to position [4457, 0]
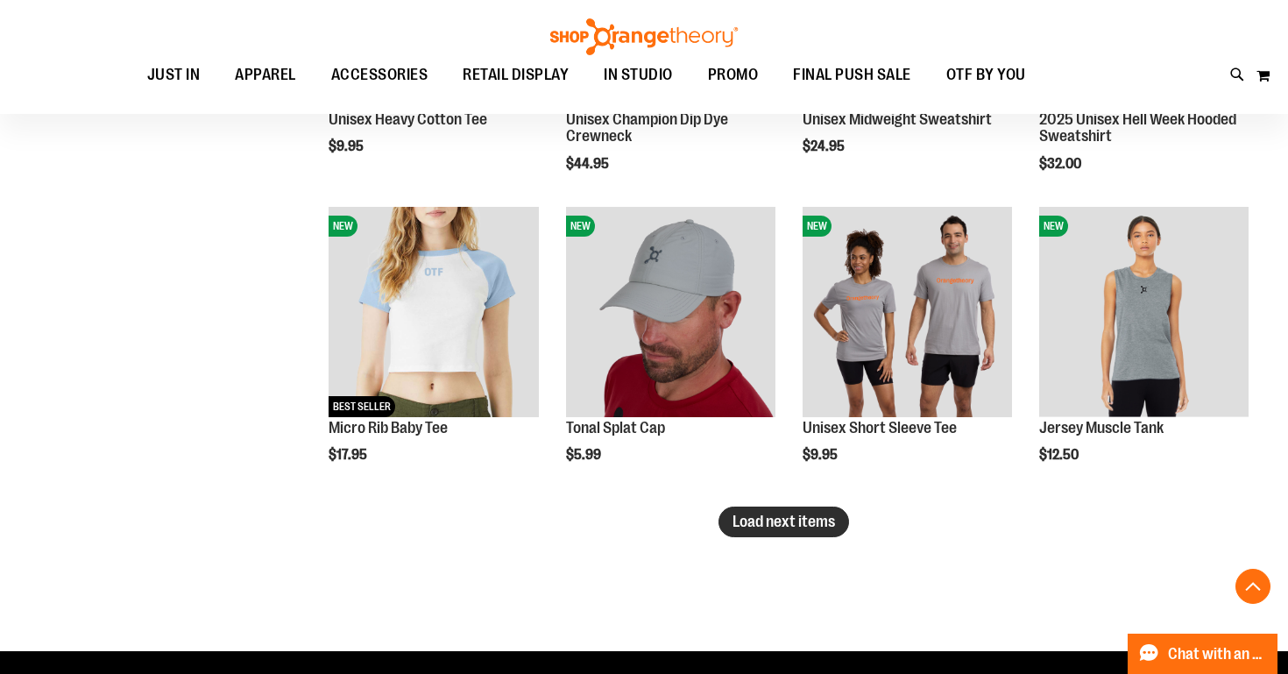
click at [795, 526] on span "Load next items" at bounding box center [783, 521] width 102 height 18
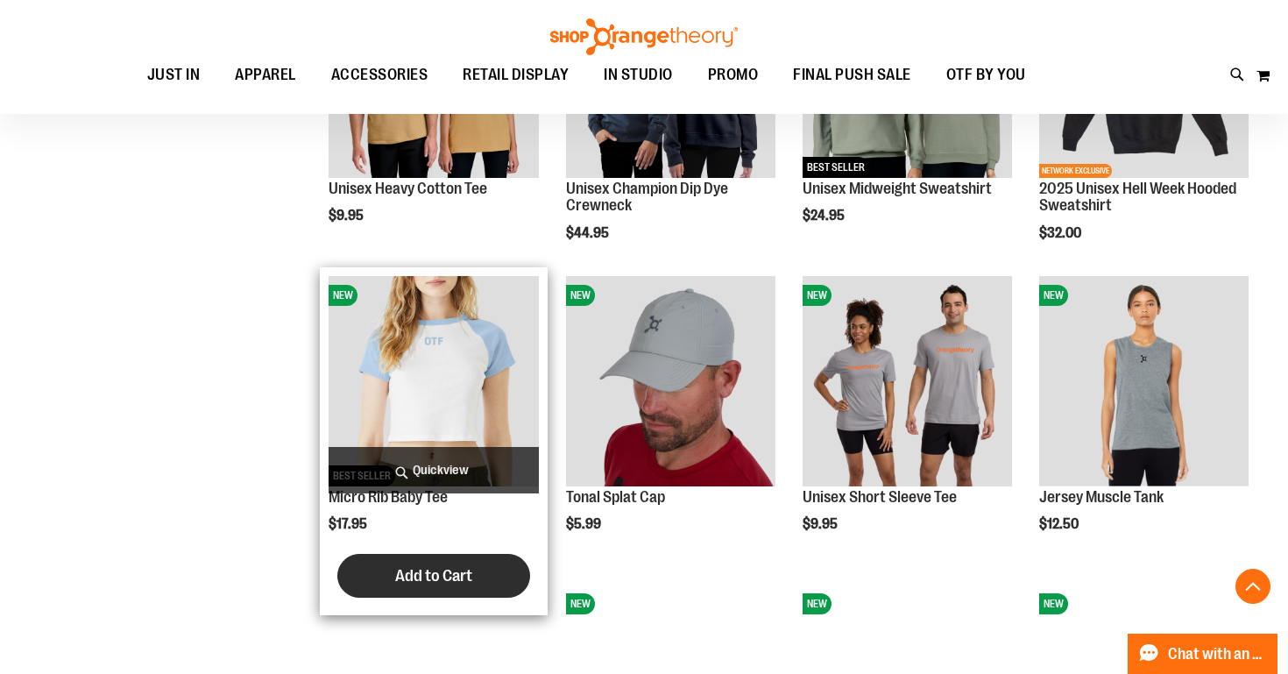
scroll to position [4341, 0]
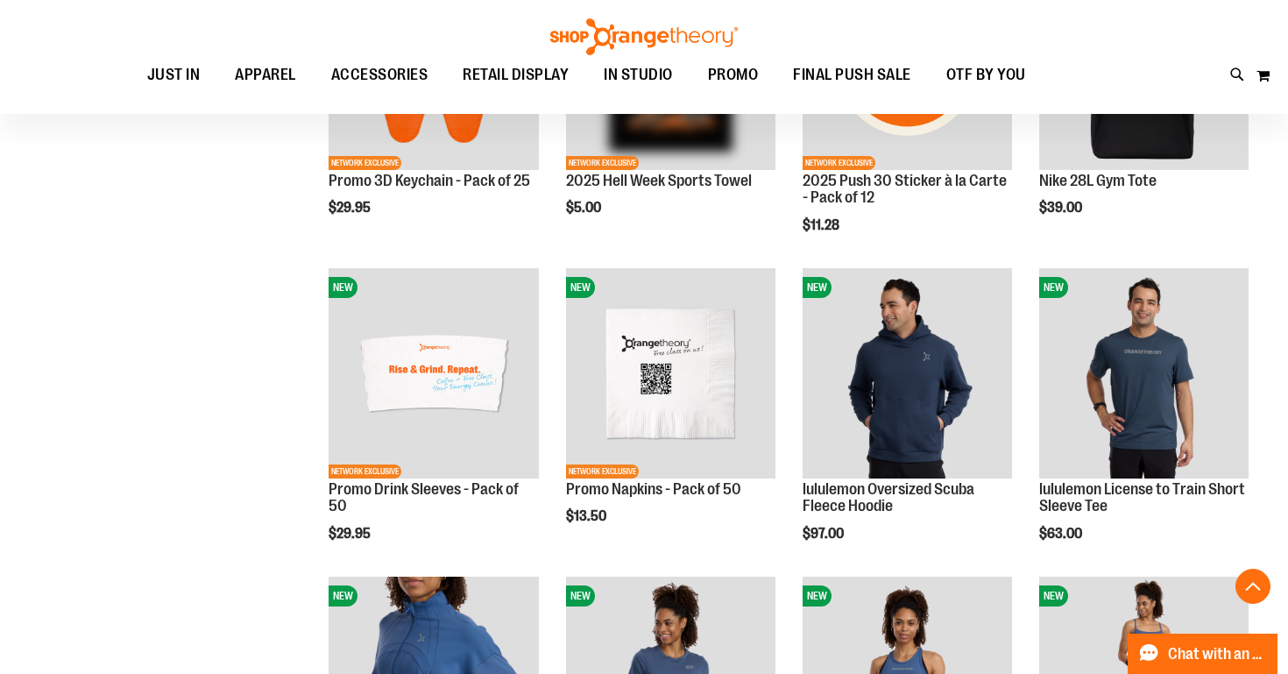
scroll to position [2216, 0]
